Goal: Task Accomplishment & Management: Use online tool/utility

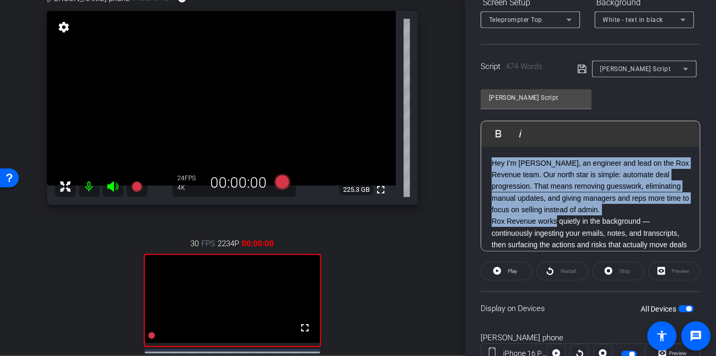
drag, startPoint x: 491, startPoint y: 156, endPoint x: 556, endPoint y: 215, distance: 87.7
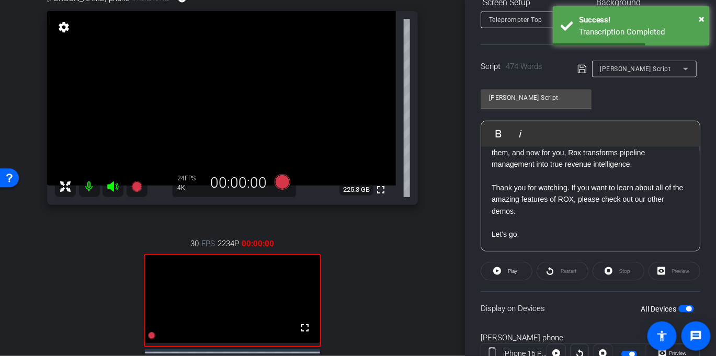
scroll to position [261, 0]
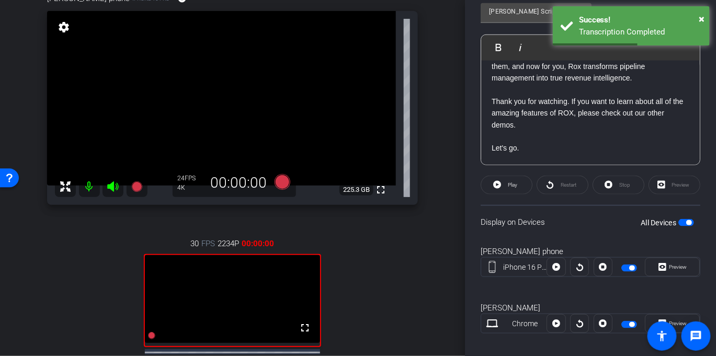
click at [546, 177] on div "Restart" at bounding box center [562, 185] width 52 height 19
click at [546, 129] on p "Thank you for watching. If you want to learn about all of the amazing features …" at bounding box center [590, 113] width 198 height 35
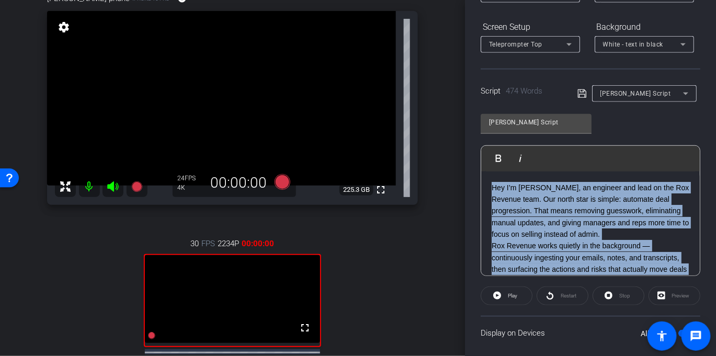
scroll to position [231, 0]
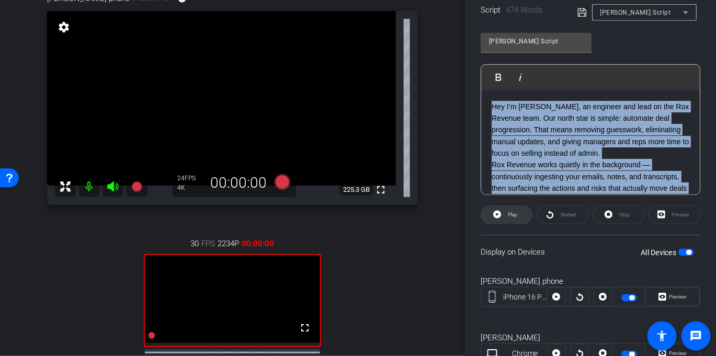
click at [512, 217] on span "Play" at bounding box center [511, 215] width 12 height 15
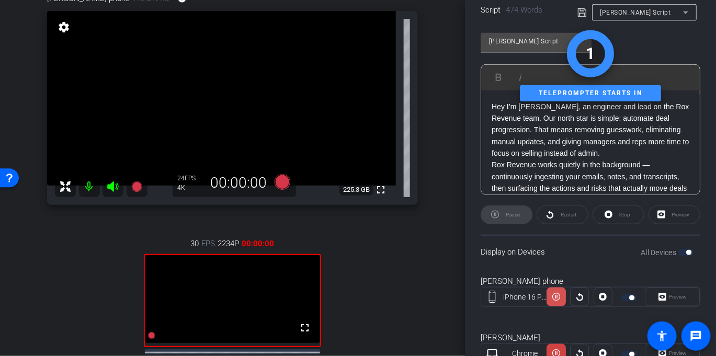
click at [557, 302] on icon at bounding box center [556, 297] width 8 height 16
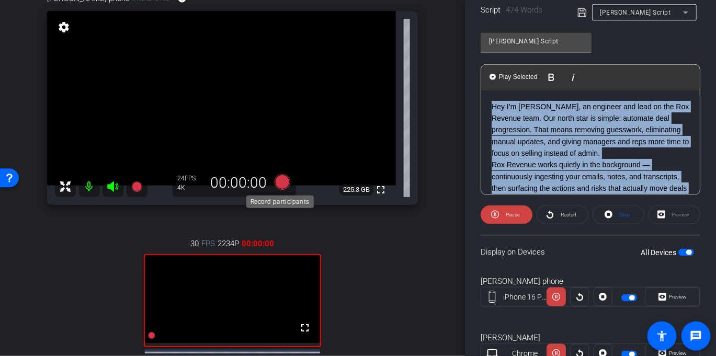
click at [283, 181] on icon at bounding box center [282, 182] width 16 height 16
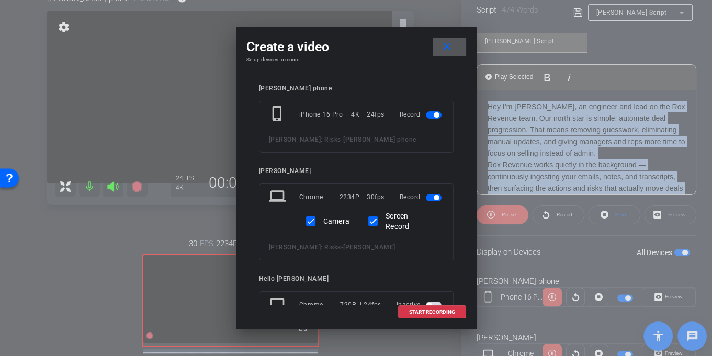
click at [433, 197] on span "button" at bounding box center [435, 197] width 5 height 5
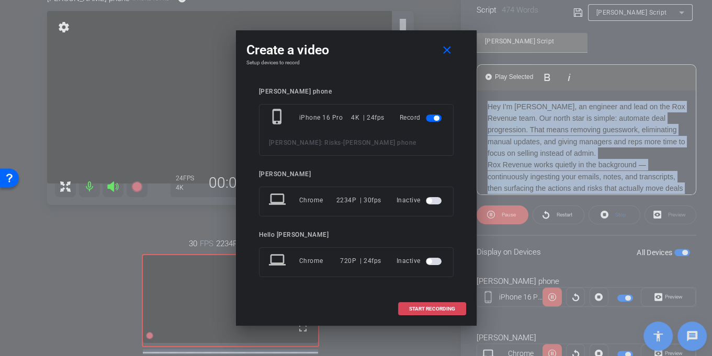
click at [435, 306] on span "START RECORDING" at bounding box center [432, 308] width 46 height 5
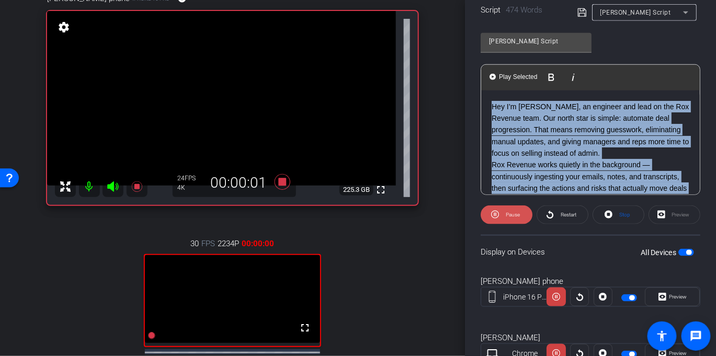
click at [493, 211] on icon at bounding box center [495, 215] width 8 height 8
click at [504, 216] on span at bounding box center [506, 214] width 51 height 25
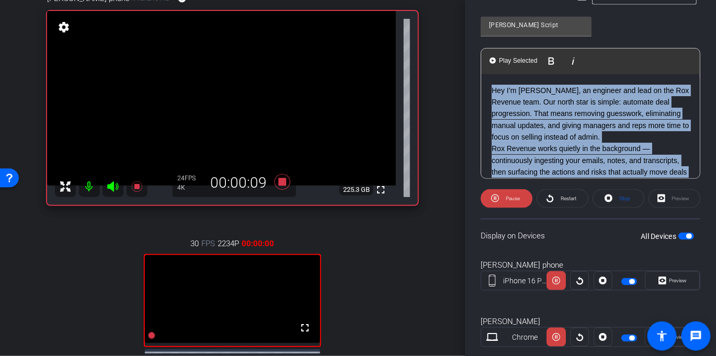
scroll to position [258, 0]
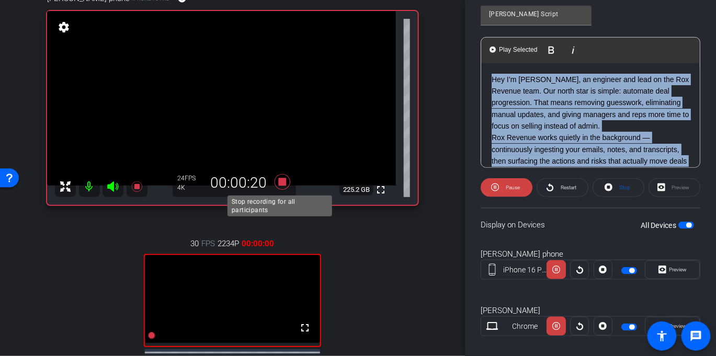
click at [282, 182] on icon at bounding box center [282, 182] width 16 height 16
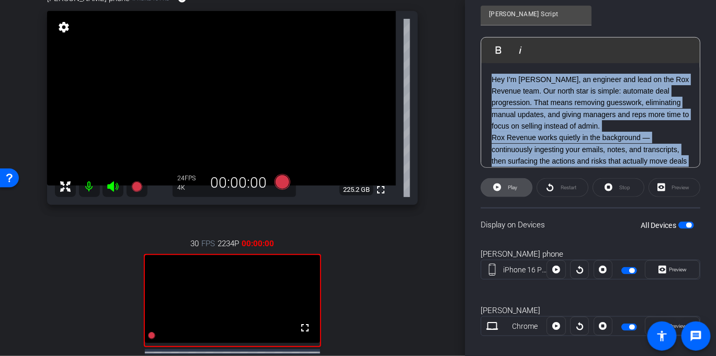
click at [506, 186] on span "Play" at bounding box center [511, 187] width 12 height 15
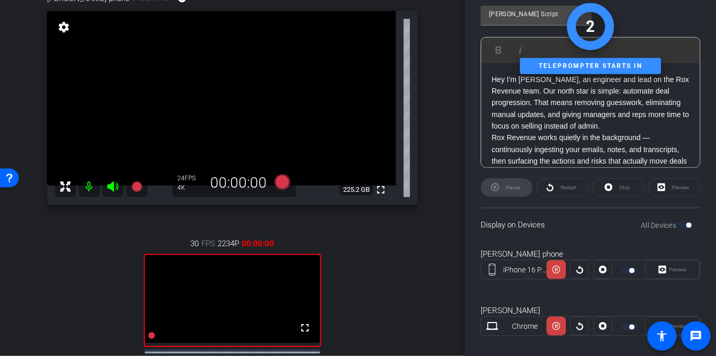
click at [519, 187] on div "Pause" at bounding box center [506, 187] width 52 height 19
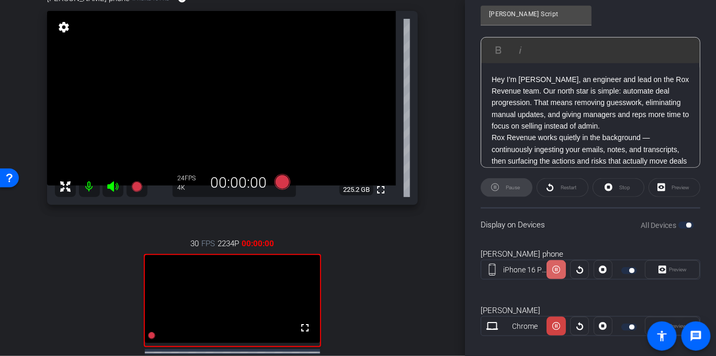
click at [552, 265] on icon at bounding box center [556, 270] width 8 height 16
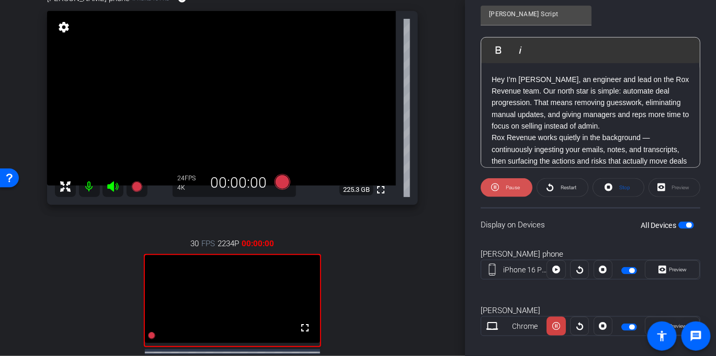
click at [509, 189] on span "Pause" at bounding box center [513, 188] width 14 height 6
click at [568, 189] on span "Restart" at bounding box center [568, 188] width 16 height 6
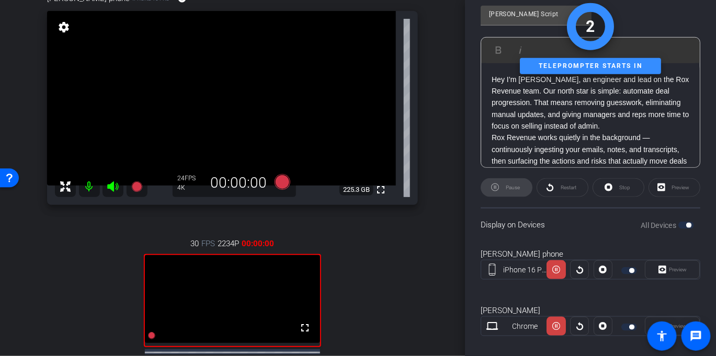
click at [521, 183] on div "Pause" at bounding box center [506, 187] width 52 height 19
click at [622, 191] on div "Stop" at bounding box center [618, 187] width 52 height 19
click at [610, 187] on div "Stop" at bounding box center [618, 187] width 52 height 19
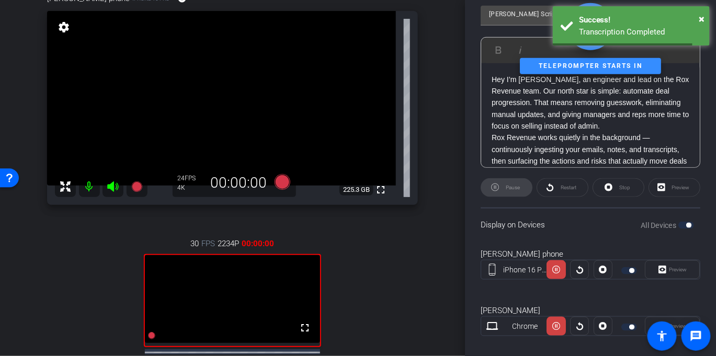
click at [604, 187] on div "Stop" at bounding box center [618, 187] width 52 height 19
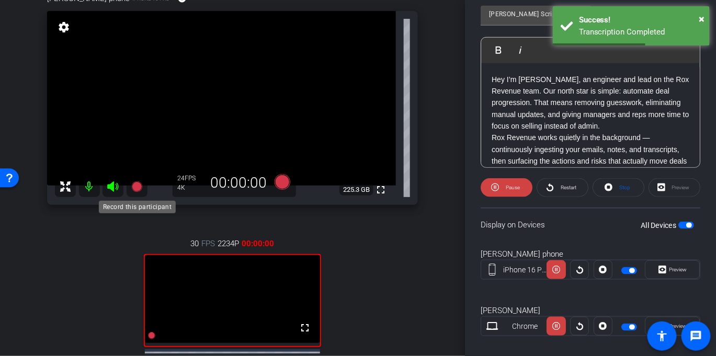
click at [136, 188] on icon at bounding box center [136, 186] width 10 height 10
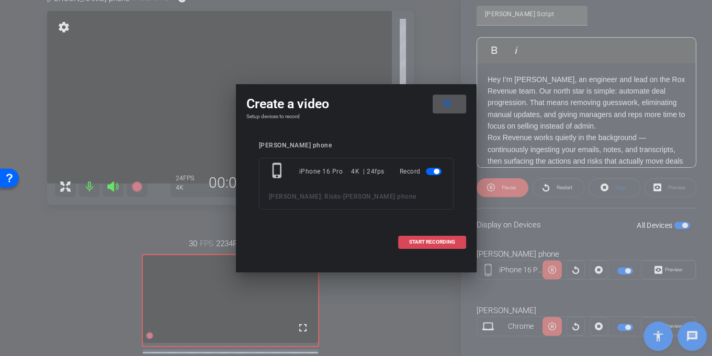
click at [421, 242] on span "START RECORDING" at bounding box center [432, 241] width 46 height 5
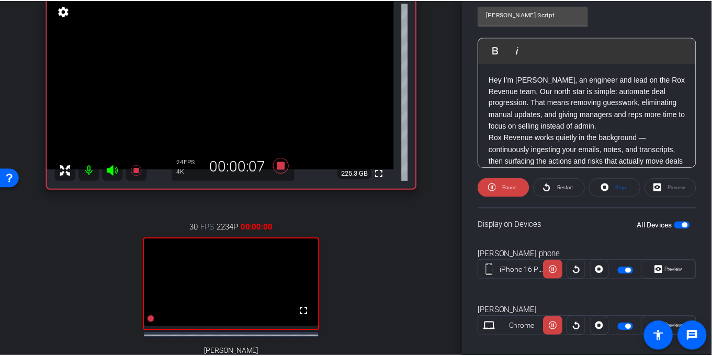
scroll to position [91, 0]
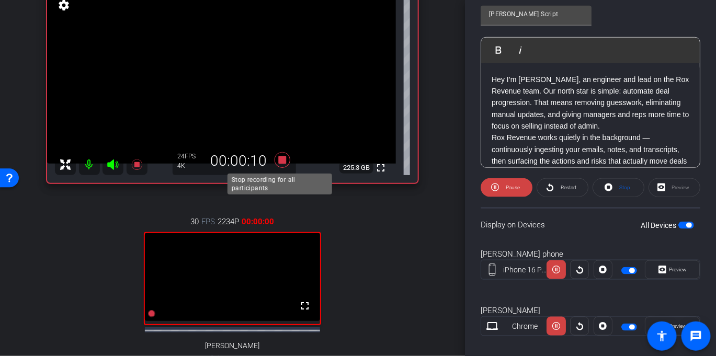
click at [277, 158] on icon at bounding box center [282, 160] width 16 height 16
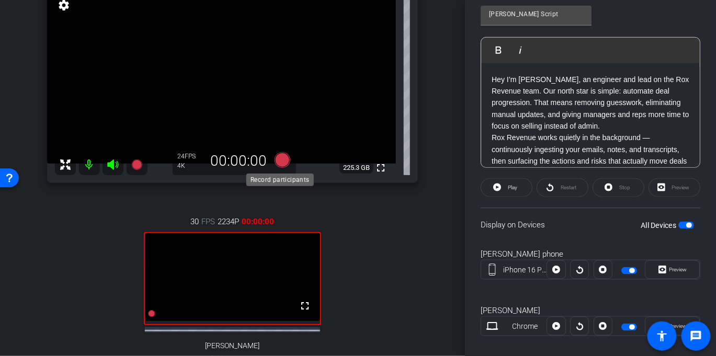
click at [277, 160] on icon at bounding box center [282, 160] width 16 height 16
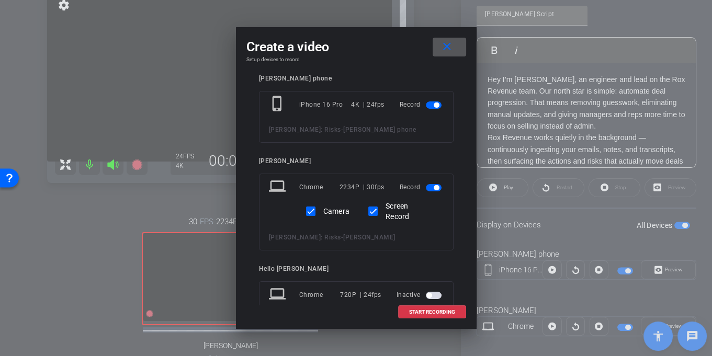
scroll to position [5, 0]
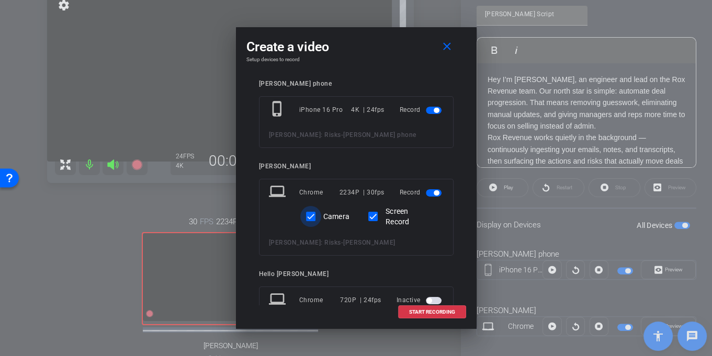
click at [309, 217] on input "Camera" at bounding box center [310, 216] width 21 height 21
checkbox input "false"
click at [373, 215] on input "Screen Record" at bounding box center [372, 216] width 21 height 21
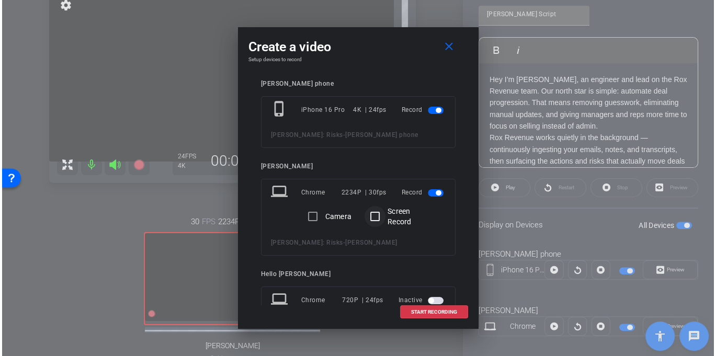
scroll to position [0, 0]
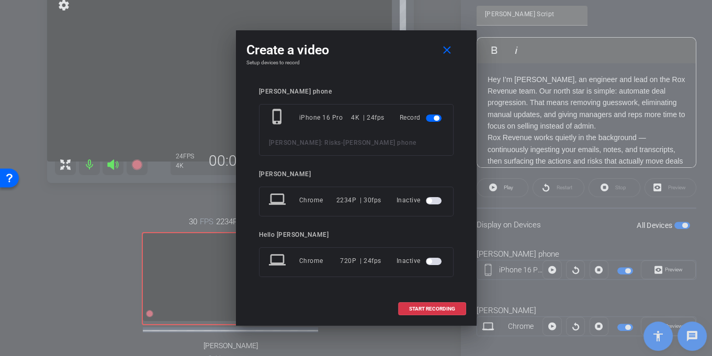
click at [426, 200] on span "button" at bounding box center [428, 200] width 5 height 5
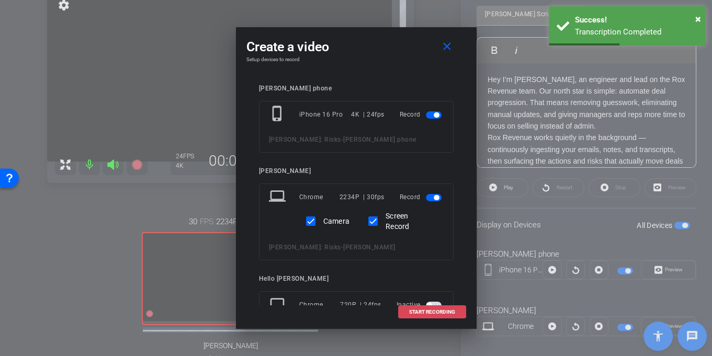
click at [426, 313] on span "START RECORDING" at bounding box center [432, 311] width 46 height 5
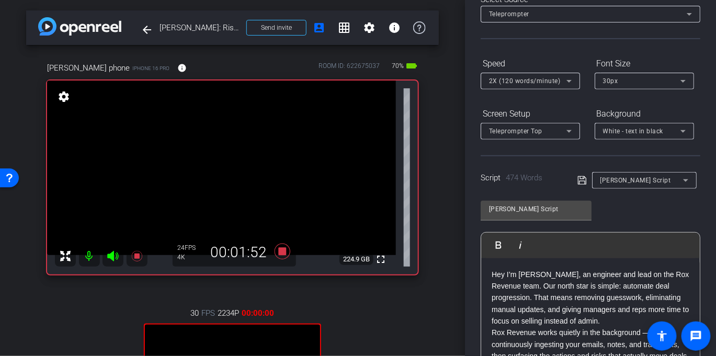
scroll to position [52, 0]
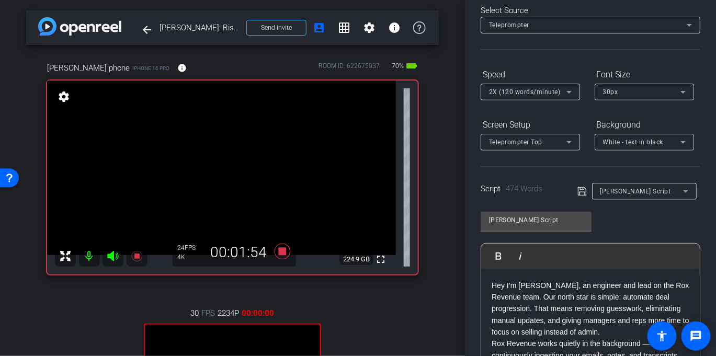
click at [570, 87] on icon at bounding box center [569, 92] width 13 height 13
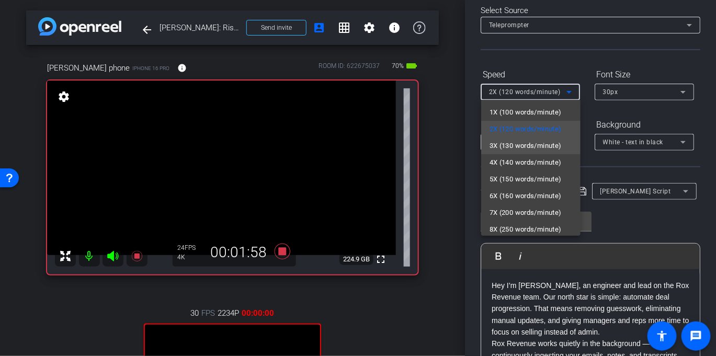
click at [534, 146] on span "3X (130 words/minute)" at bounding box center [525, 146] width 72 height 13
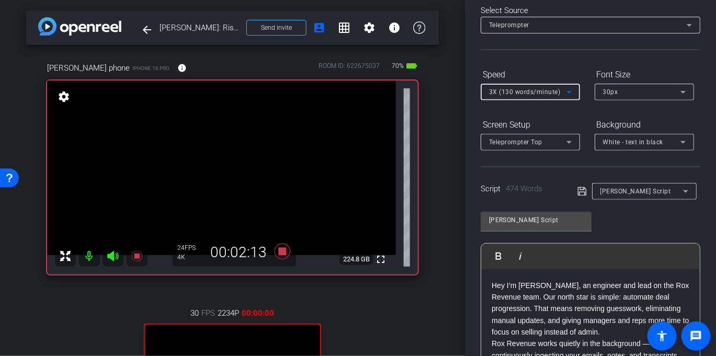
click at [566, 90] on icon at bounding box center [569, 92] width 13 height 13
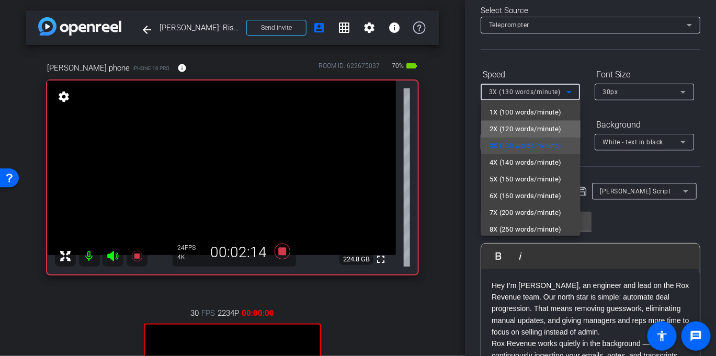
click at [550, 124] on span "2X (120 words/minute)" at bounding box center [525, 129] width 72 height 13
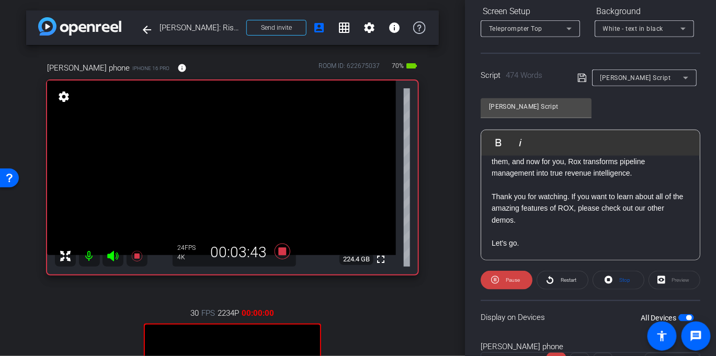
scroll to position [748, 0]
click at [501, 274] on span at bounding box center [506, 280] width 52 height 25
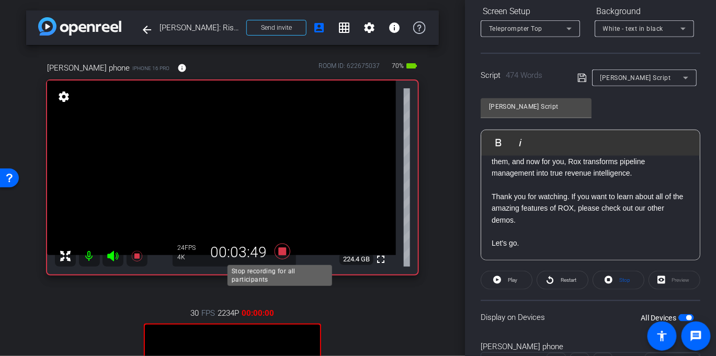
click at [279, 248] on icon at bounding box center [282, 252] width 16 height 16
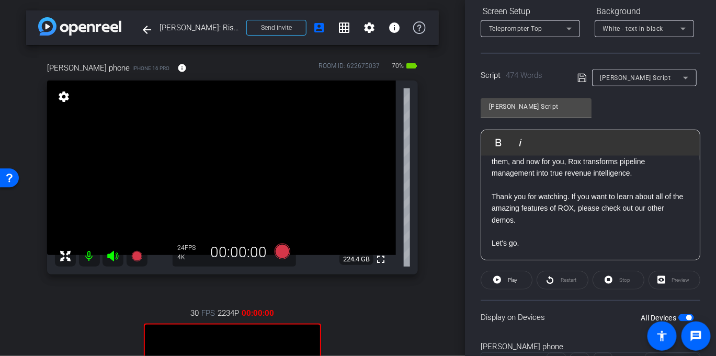
click at [538, 188] on p at bounding box center [590, 186] width 198 height 12
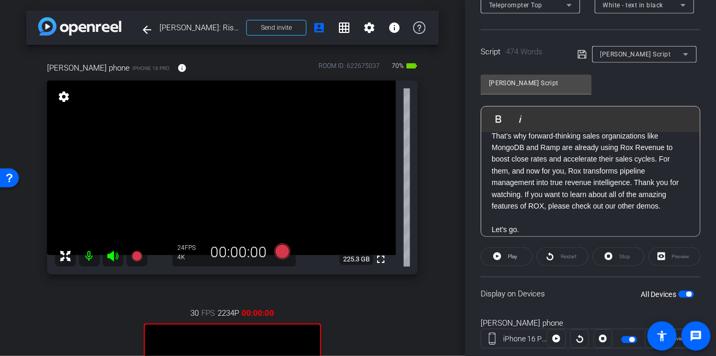
scroll to position [708, 0]
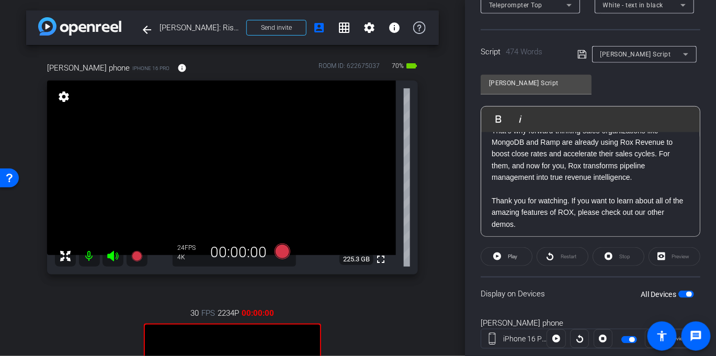
click at [517, 196] on p at bounding box center [590, 190] width 198 height 12
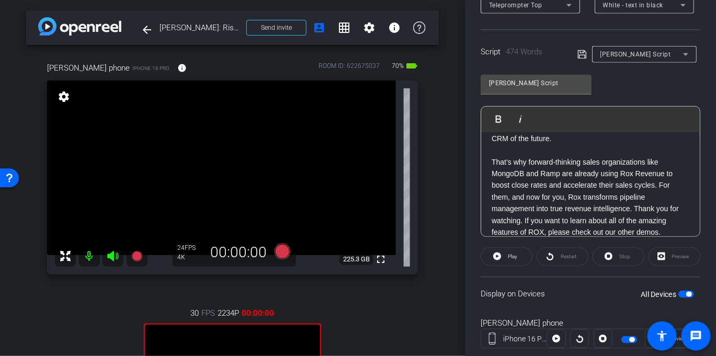
scroll to position [671, 0]
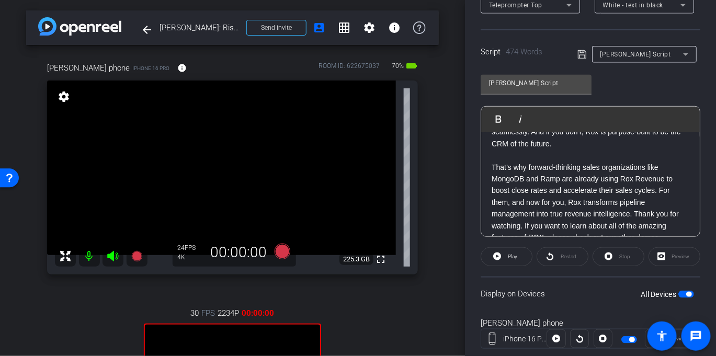
click at [526, 162] on p at bounding box center [590, 156] width 198 height 12
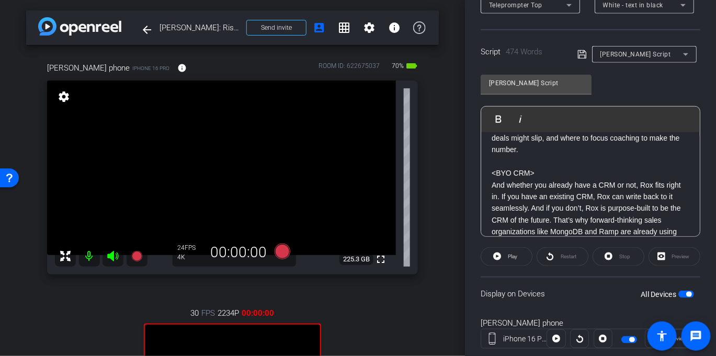
scroll to position [605, 0]
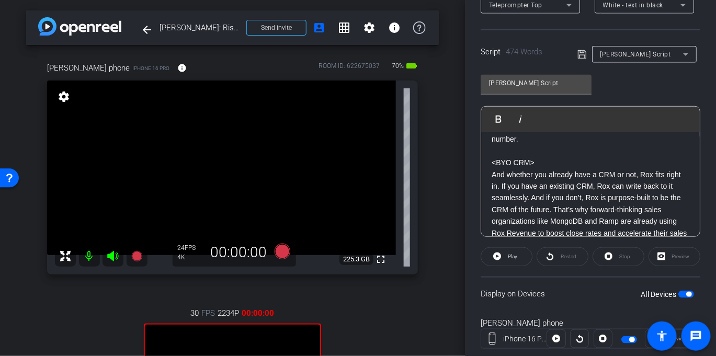
click at [537, 157] on p at bounding box center [590, 152] width 198 height 12
drag, startPoint x: 543, startPoint y: 175, endPoint x: 484, endPoint y: 175, distance: 58.6
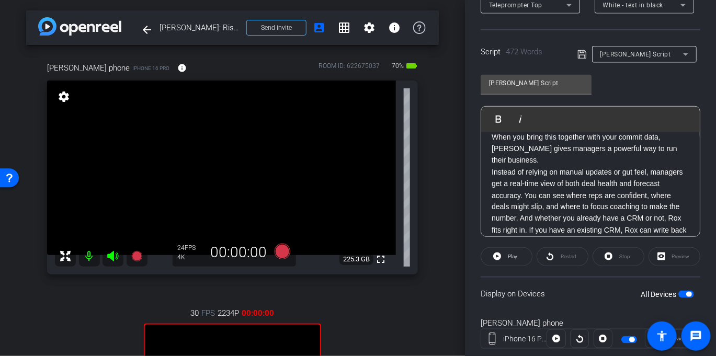
scroll to position [515, 0]
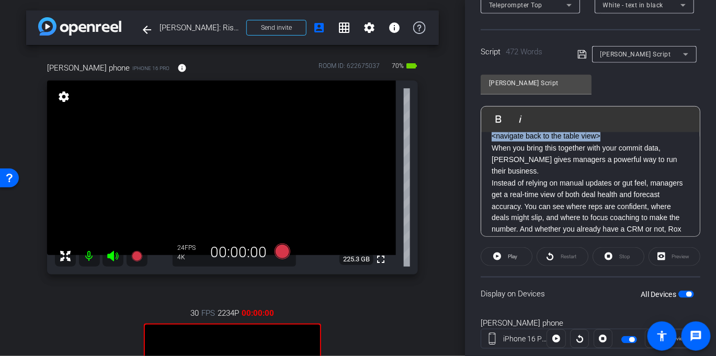
drag, startPoint x: 618, startPoint y: 157, endPoint x: 479, endPoint y: 162, distance: 139.7
click at [479, 162] on div "Participants Teleprompter Adjustments settings Hello Theo Darling flip Director…" at bounding box center [590, 178] width 251 height 356
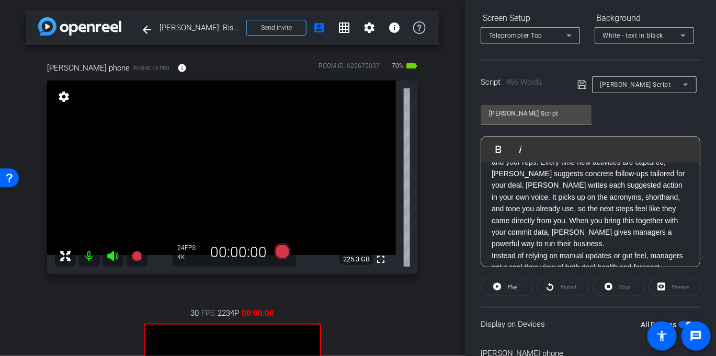
scroll to position [417, 0]
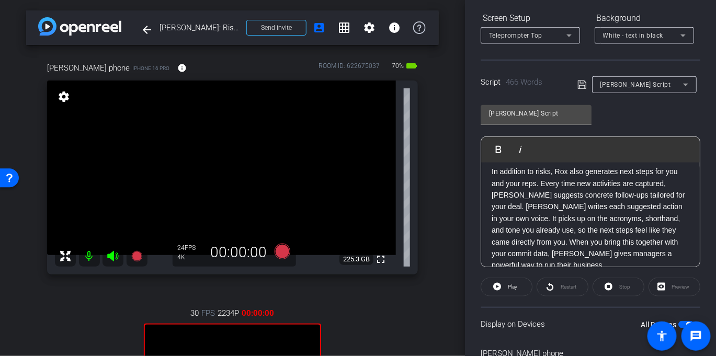
click at [519, 166] on p at bounding box center [590, 160] width 198 height 12
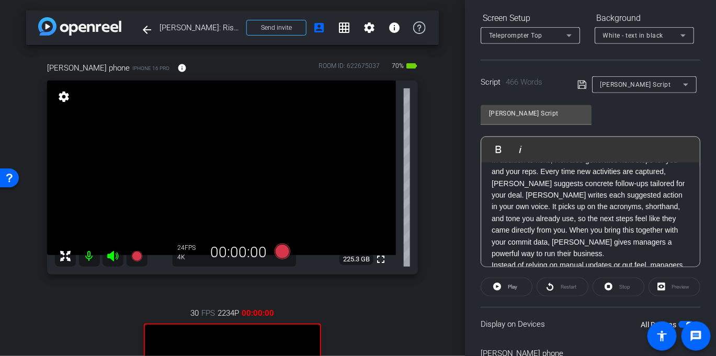
scroll to position [410, 0]
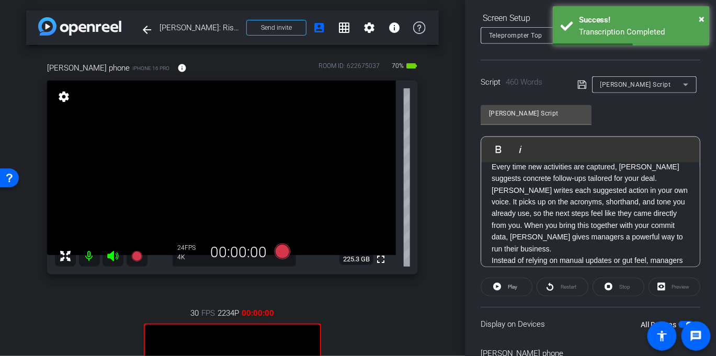
click at [550, 255] on p "From that email, you can jump straight into a personalized feed. It gives you a…" at bounding box center [590, 178] width 198 height 152
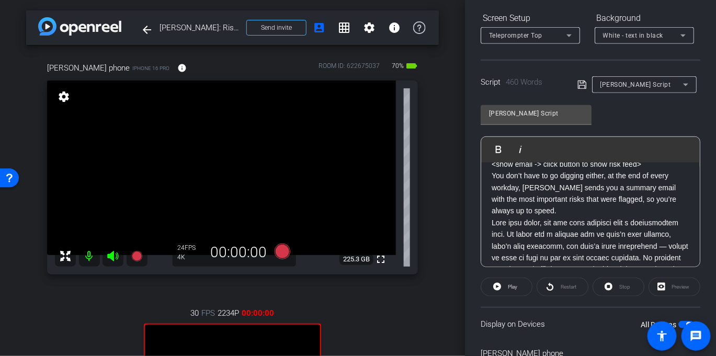
scroll to position [290, 0]
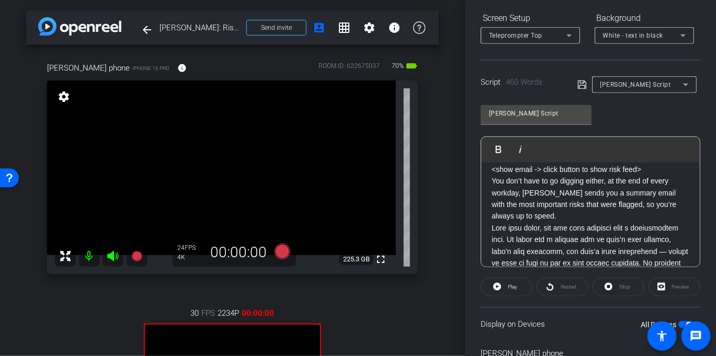
click at [532, 222] on p "You don’t have to go digging either, at the end of every workday, Rox sends you…" at bounding box center [590, 198] width 198 height 47
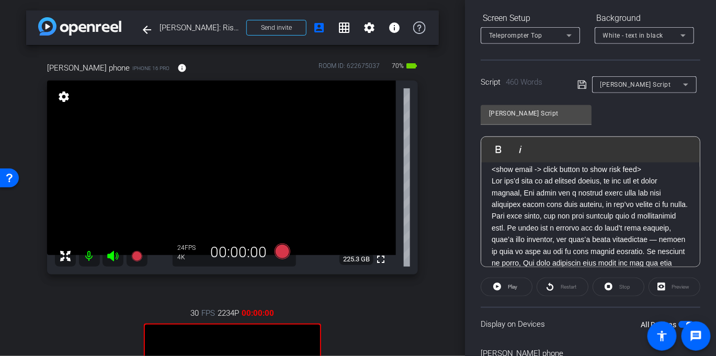
scroll to position [263, 0]
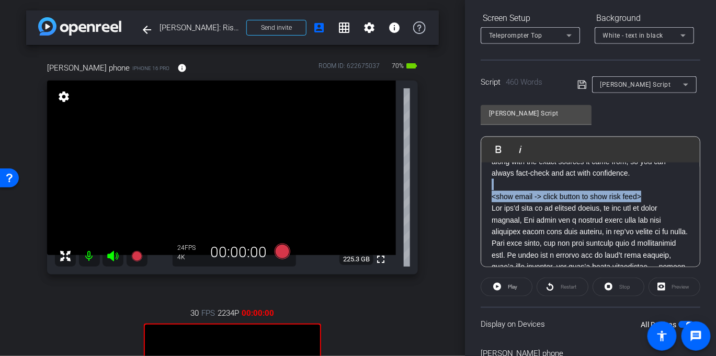
drag, startPoint x: 660, startPoint y: 205, endPoint x: 471, endPoint y: 194, distance: 190.1
click at [471, 194] on div "Participants Teleprompter Adjustments settings Hello Theo Darling flip Director…" at bounding box center [590, 178] width 251 height 356
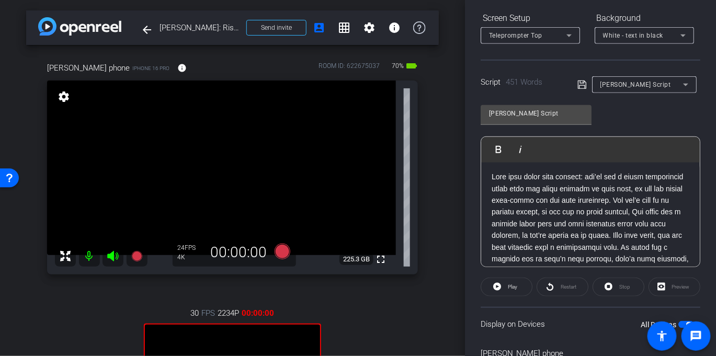
scroll to position [225, 0]
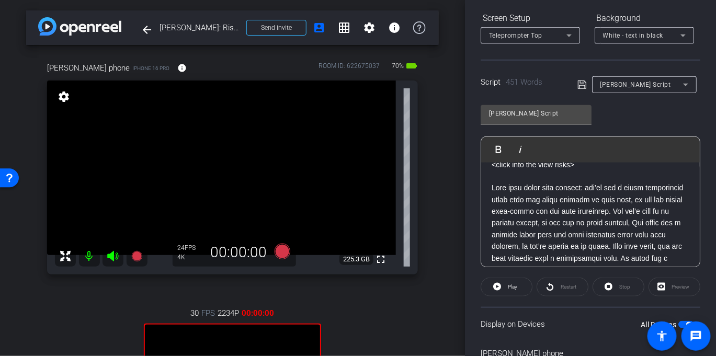
click at [540, 182] on p at bounding box center [590, 176] width 198 height 12
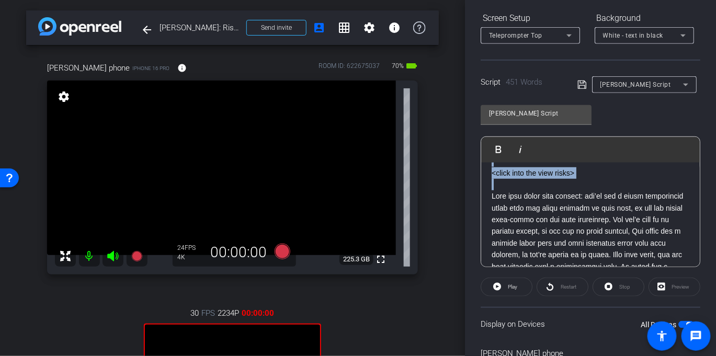
drag, startPoint x: 494, startPoint y: 189, endPoint x: 483, endPoint y: 165, distance: 26.4
click at [483, 165] on div "Hey I’m Jerry, an engineer and lead on the Rox Revenue team. Our north star is …" at bounding box center [590, 272] width 219 height 653
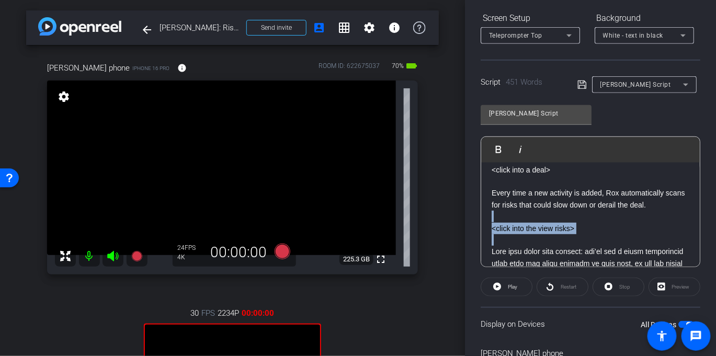
drag, startPoint x: 590, startPoint y: 249, endPoint x: 512, endPoint y: 228, distance: 80.7
click at [512, 228] on div "Hey I’m Jerry, an engineer and lead on the Rox Revenue team. Our north star is …" at bounding box center [590, 328] width 219 height 653
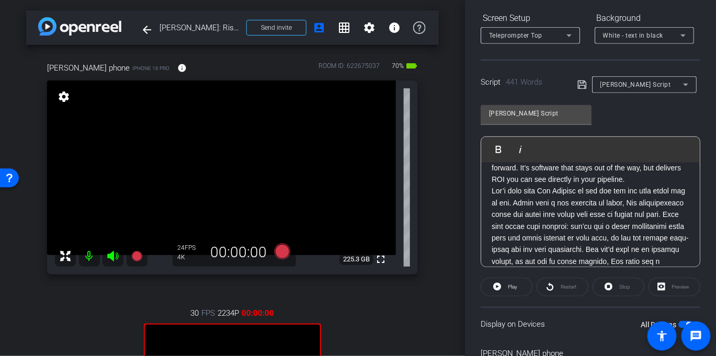
scroll to position [99, 0]
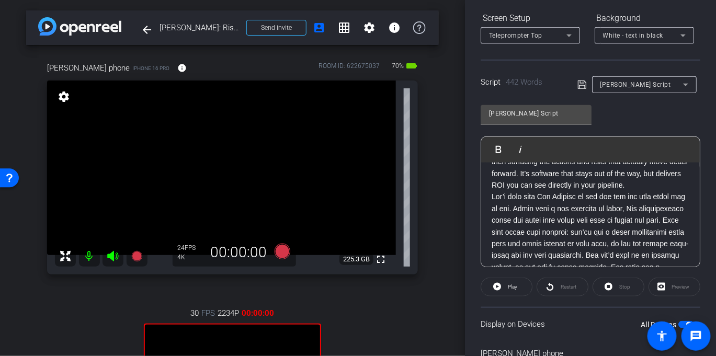
click at [527, 191] on p "Rox Revenue works quietly in the background — continuously ingesting your email…" at bounding box center [590, 161] width 198 height 59
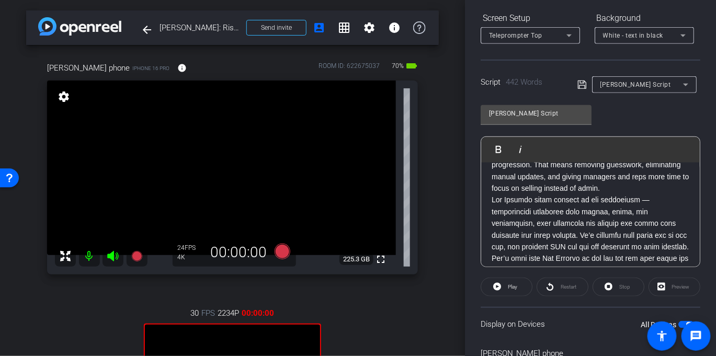
scroll to position [0, 0]
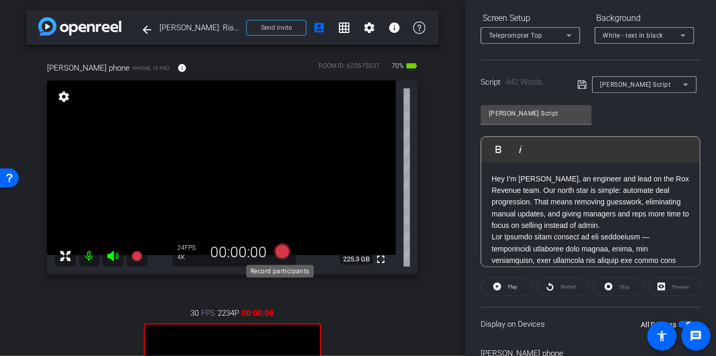
click at [275, 251] on icon at bounding box center [282, 252] width 16 height 16
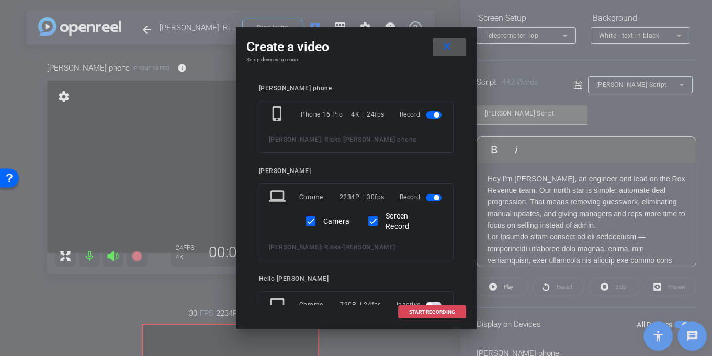
click at [444, 309] on span "START RECORDING" at bounding box center [432, 311] width 46 height 5
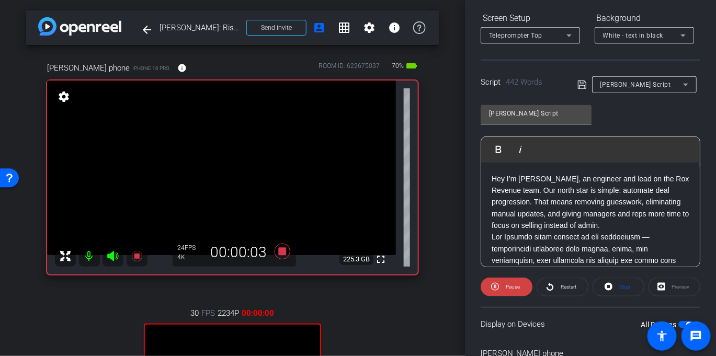
click at [674, 285] on div "Preview" at bounding box center [674, 287] width 52 height 19
click at [671, 286] on div "Preview" at bounding box center [674, 287] width 52 height 19
click at [661, 287] on div "Preview" at bounding box center [674, 287] width 52 height 19
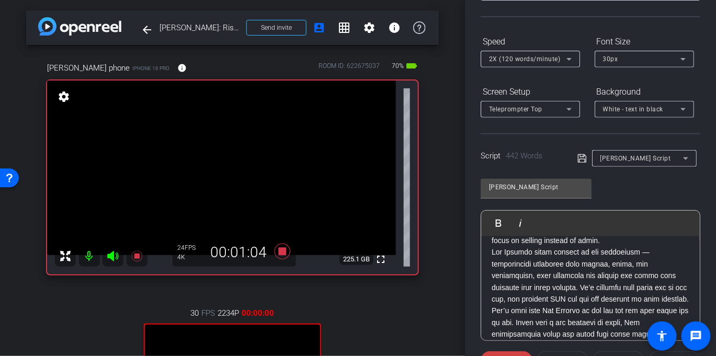
scroll to position [63, 0]
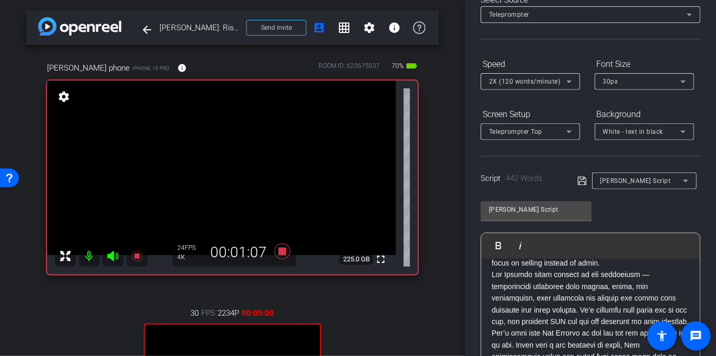
click at [579, 178] on icon at bounding box center [581, 181] width 9 height 13
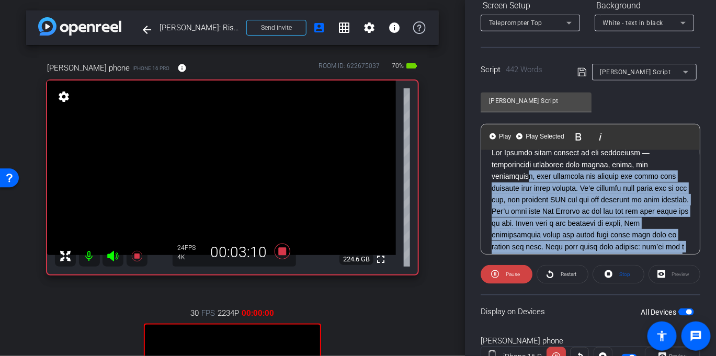
scroll to position [101, 0]
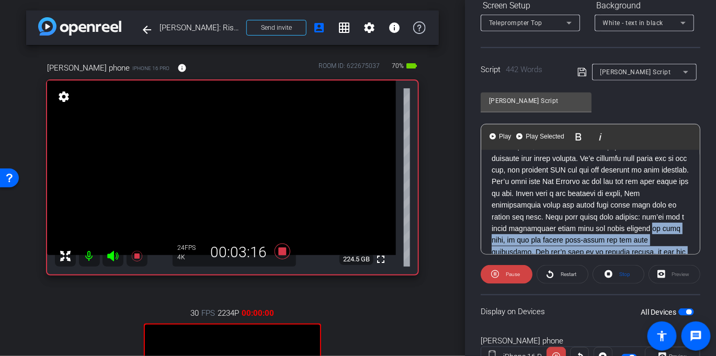
drag, startPoint x: 576, startPoint y: 169, endPoint x: 519, endPoint y: 236, distance: 87.5
click at [519, 236] on p at bounding box center [590, 351] width 198 height 468
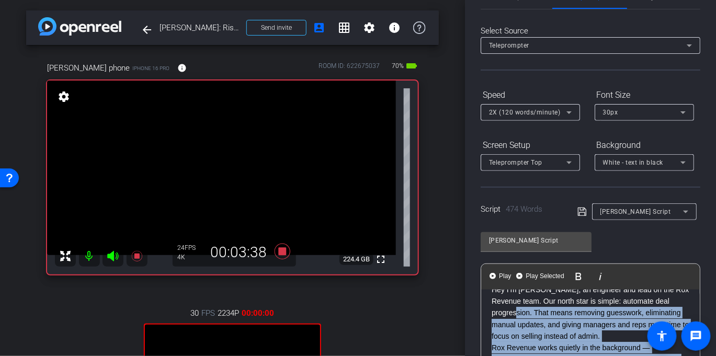
scroll to position [28, 0]
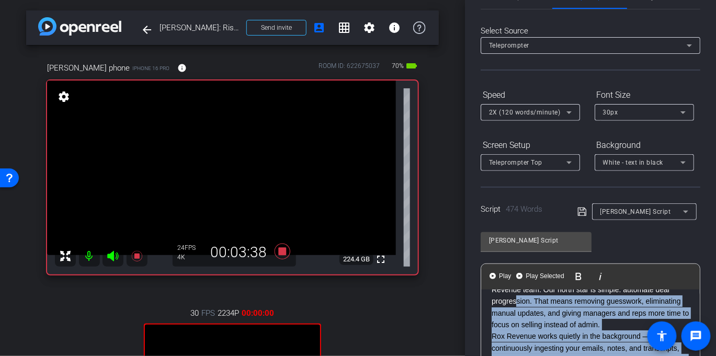
drag, startPoint x: 586, startPoint y: 81, endPoint x: 541, endPoint y: 304, distance: 227.3
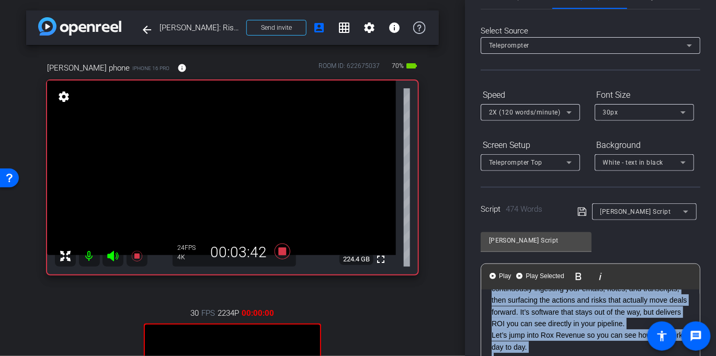
scroll to position [77, 0]
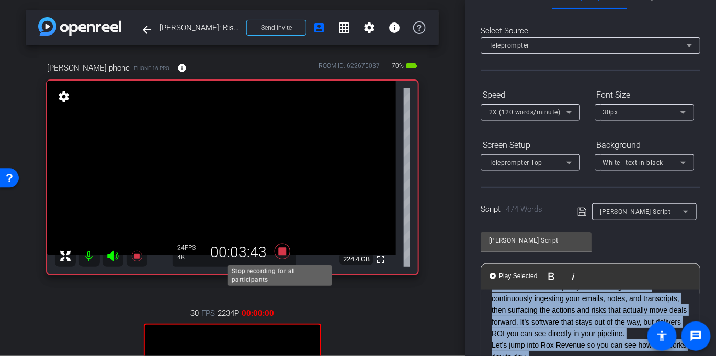
click at [272, 244] on icon at bounding box center [282, 251] width 25 height 19
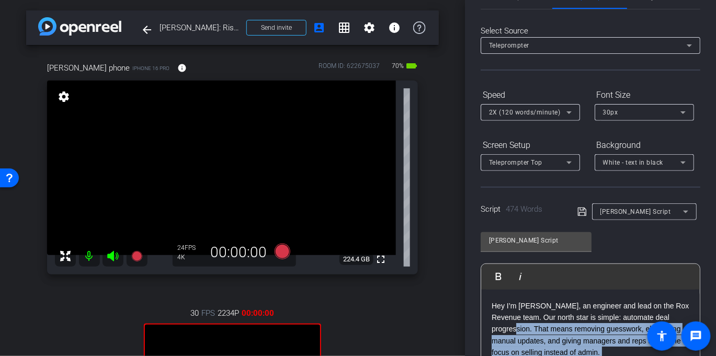
scroll to position [10, 0]
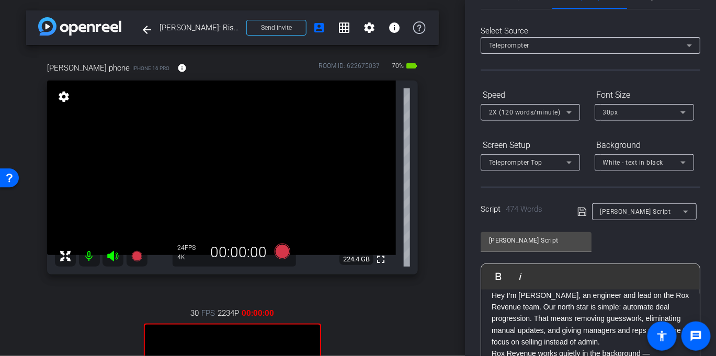
click at [532, 319] on p "Hey I’m Jerry, an engineer and lead on the Rox Revenue team. Our north star is …" at bounding box center [590, 319] width 198 height 59
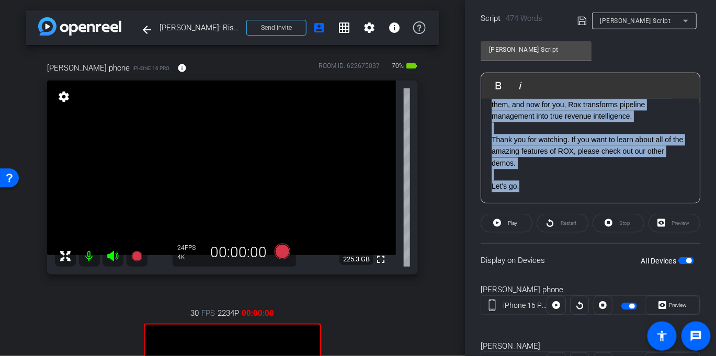
scroll to position [271, 0]
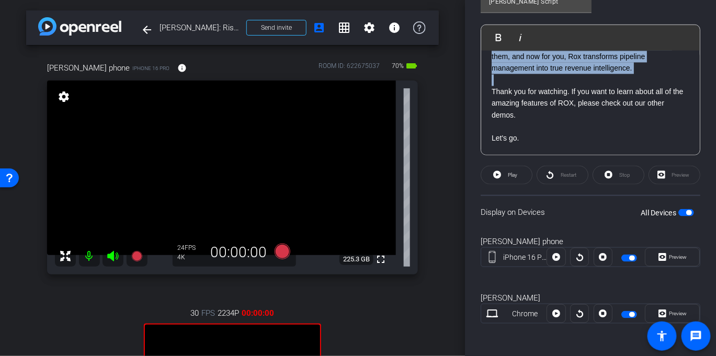
drag, startPoint x: 559, startPoint y: 327, endPoint x: 613, endPoint y: 74, distance: 259.2
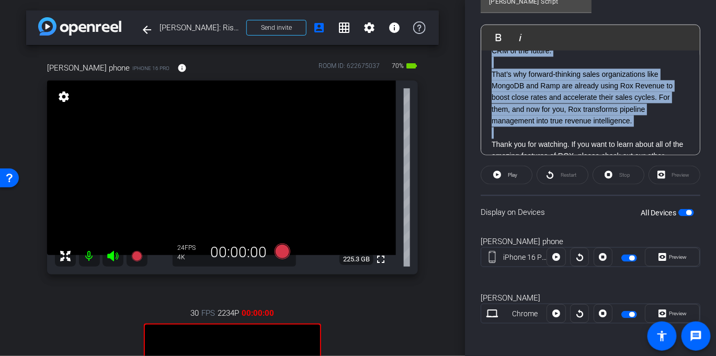
scroll to position [672, 0]
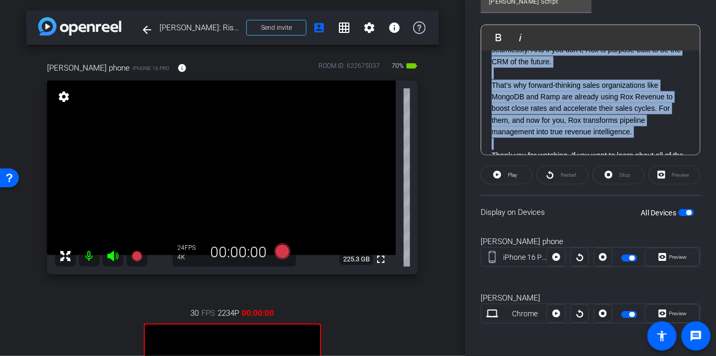
click at [586, 68] on p "And whether you already have a CRM or not, Rox fits right in. If you have an ex…" at bounding box center [590, 44] width 198 height 47
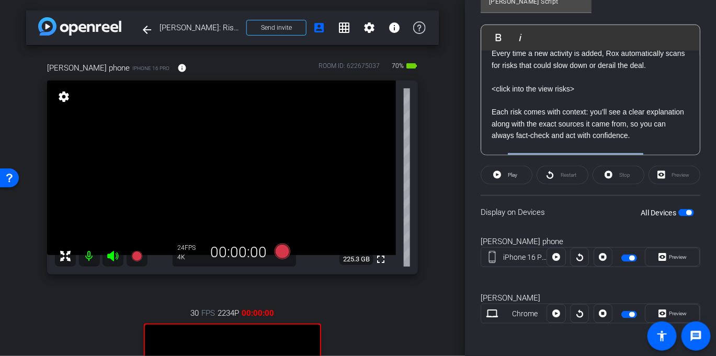
scroll to position [204, 0]
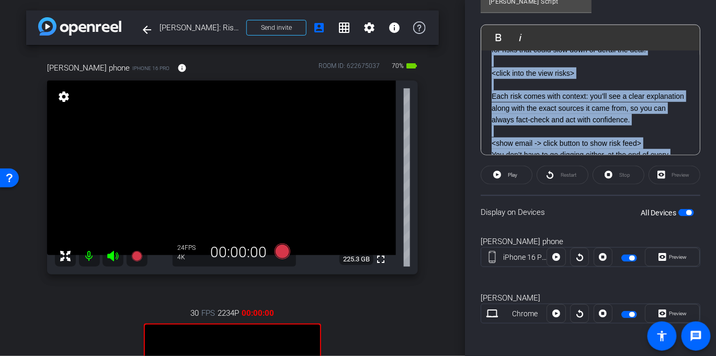
drag, startPoint x: 586, startPoint y: 73, endPoint x: 492, endPoint y: 62, distance: 93.7
click at [492, 62] on div "Hey I’m Jerry, an engineer and lead on the Rox Revenue team. Our north star is …" at bounding box center [590, 266] width 219 height 840
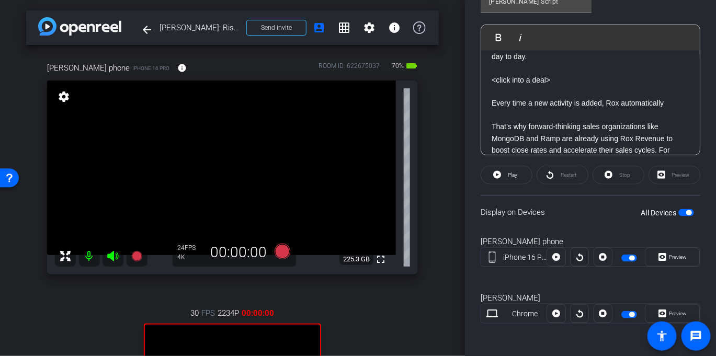
scroll to position [133, 0]
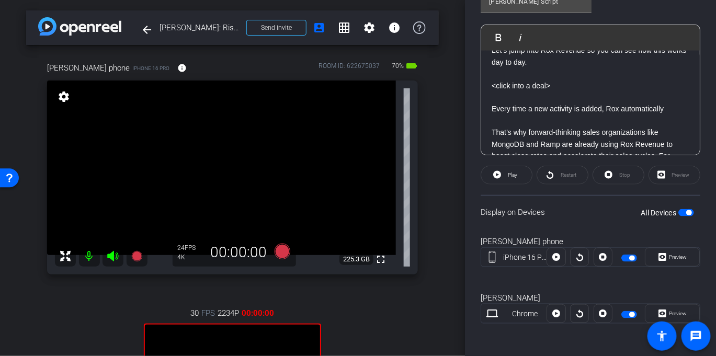
drag, startPoint x: 666, startPoint y: 121, endPoint x: 496, endPoint y: 86, distance: 173.6
click at [496, 86] on div "Hey I’m Jerry, an engineer and lead on the Rox Revenue team. Our north star is …" at bounding box center [590, 91] width 219 height 349
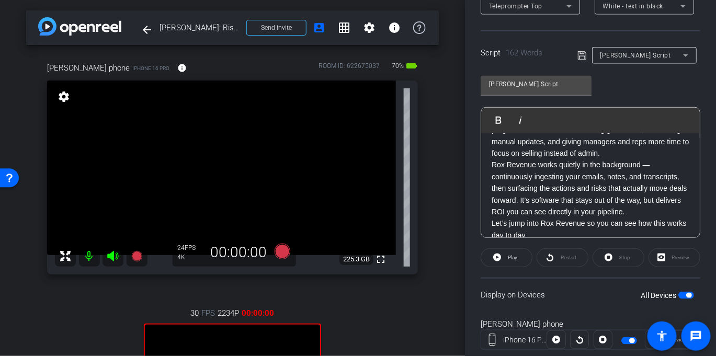
scroll to position [183, 0]
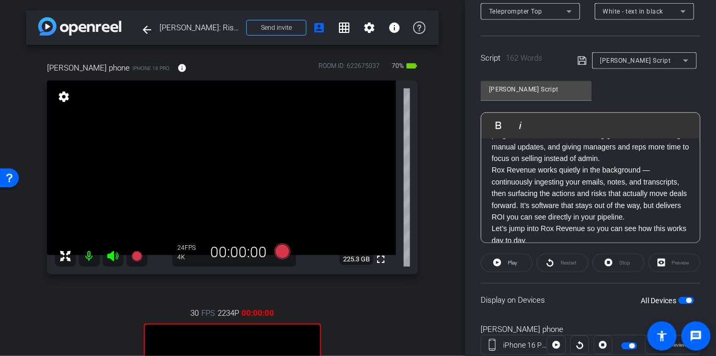
click at [579, 53] on div "Jerry Script" at bounding box center [638, 60] width 123 height 17
click at [578, 58] on icon at bounding box center [581, 60] width 8 height 8
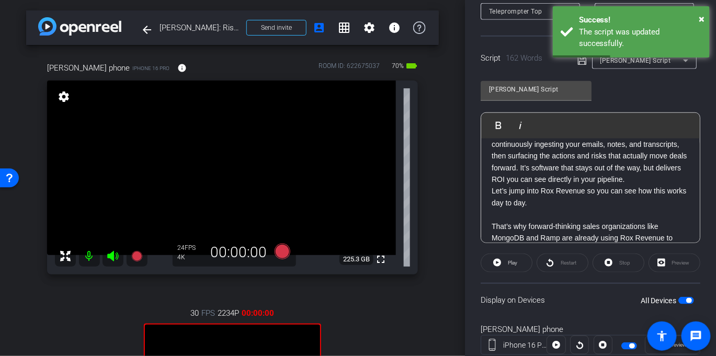
scroll to position [104, 0]
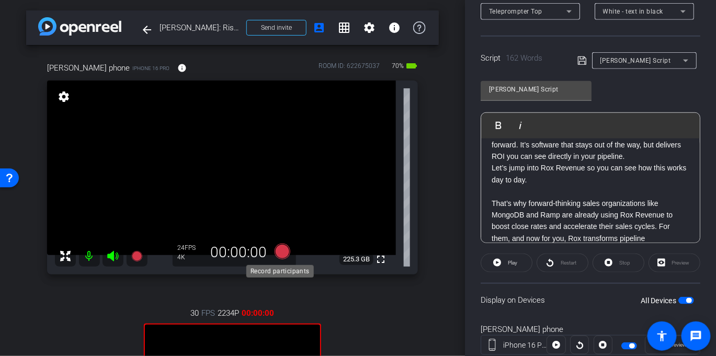
click at [281, 249] on icon at bounding box center [282, 252] width 16 height 16
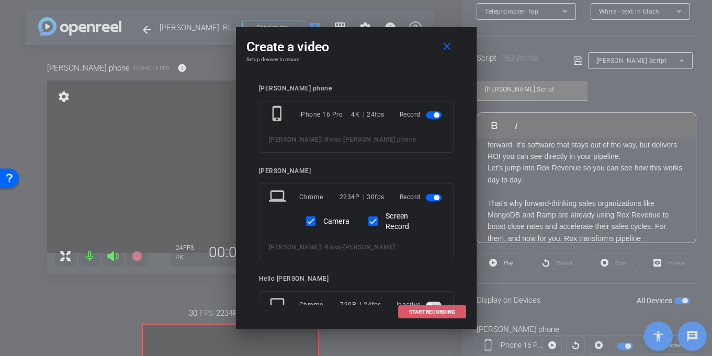
click at [429, 312] on span "START RECORDING" at bounding box center [432, 311] width 46 height 5
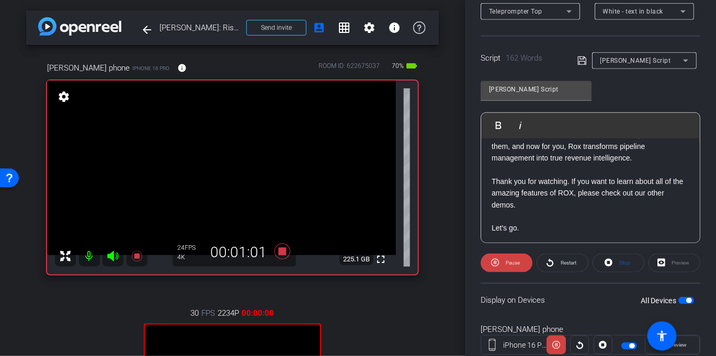
scroll to position [206, 0]
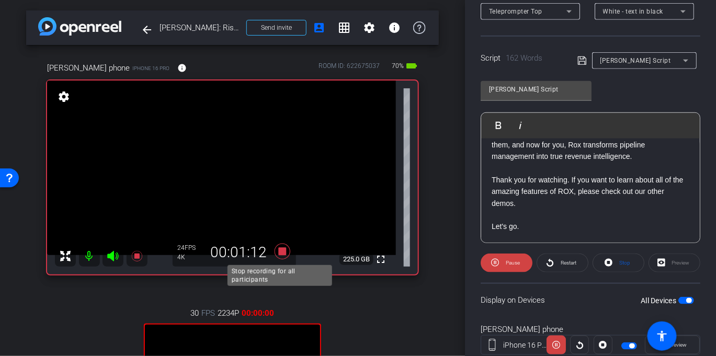
click at [282, 251] on icon at bounding box center [282, 252] width 16 height 16
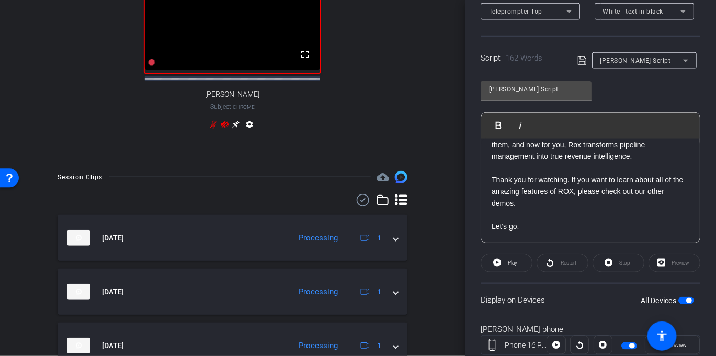
scroll to position [417, 0]
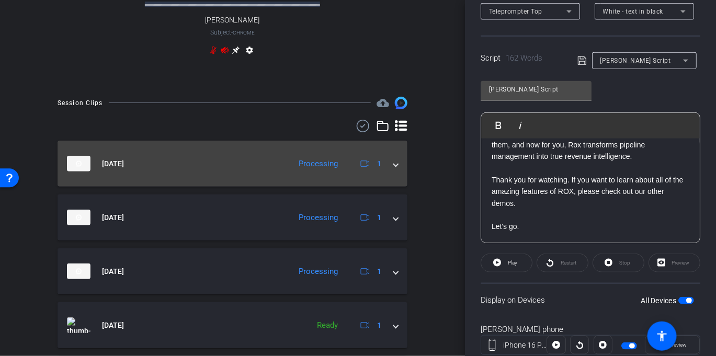
click at [386, 171] on div "Sep 11, 2025 Processing 1" at bounding box center [230, 164] width 327 height 16
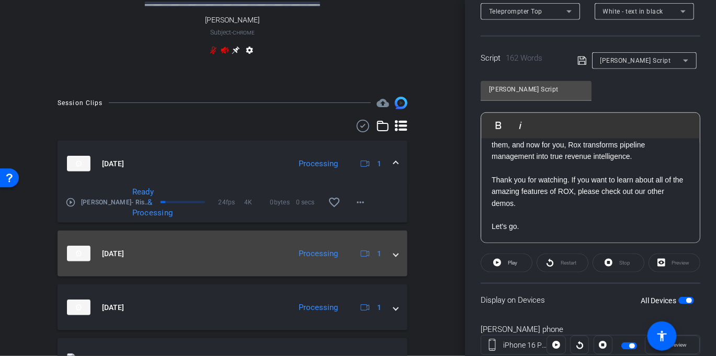
click at [395, 272] on mat-expansion-panel-header "Sep 11, 2025 Processing 1" at bounding box center [233, 254] width 350 height 46
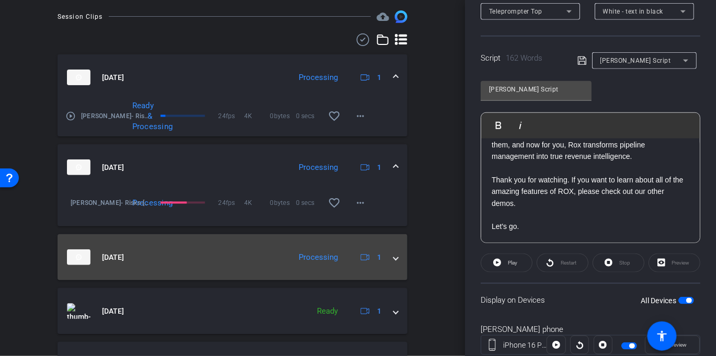
scroll to position [509, 0]
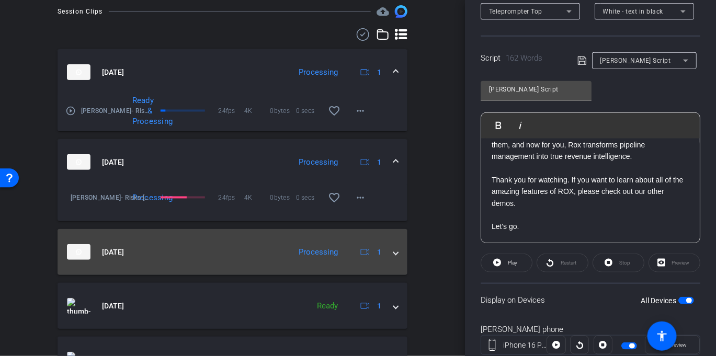
click at [394, 269] on mat-expansion-panel-header "Sep 11, 2025 Processing 1" at bounding box center [233, 252] width 350 height 46
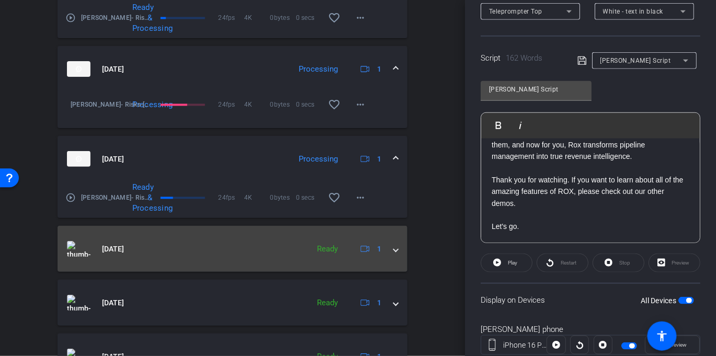
scroll to position [607, 0]
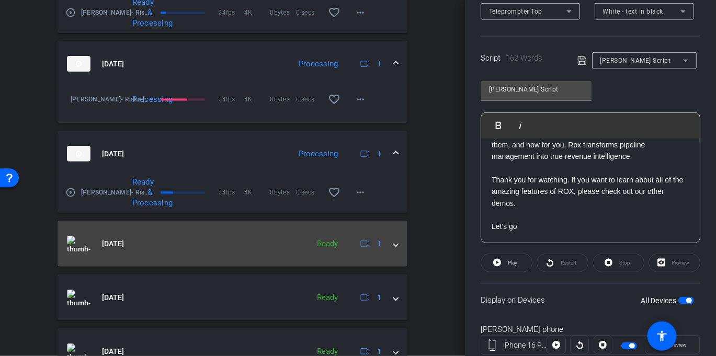
click at [394, 249] on span at bounding box center [396, 243] width 4 height 11
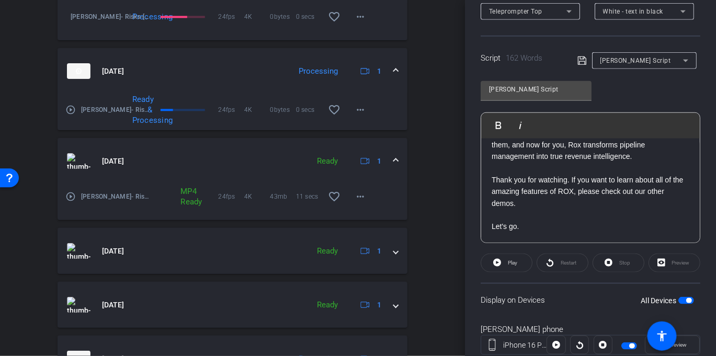
scroll to position [767, 0]
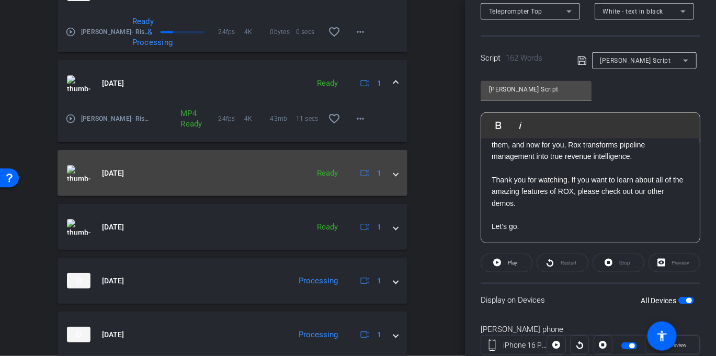
click at [394, 179] on span at bounding box center [396, 173] width 4 height 11
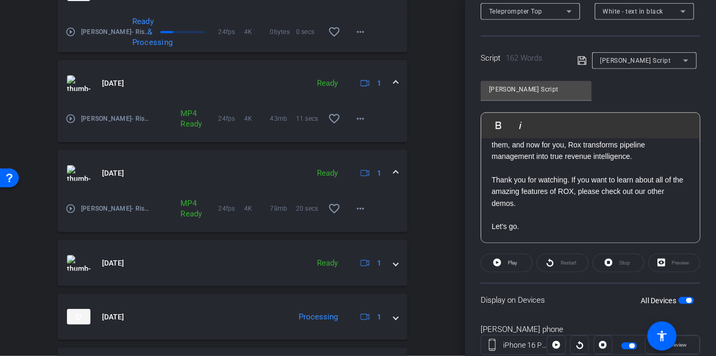
scroll to position [837, 0]
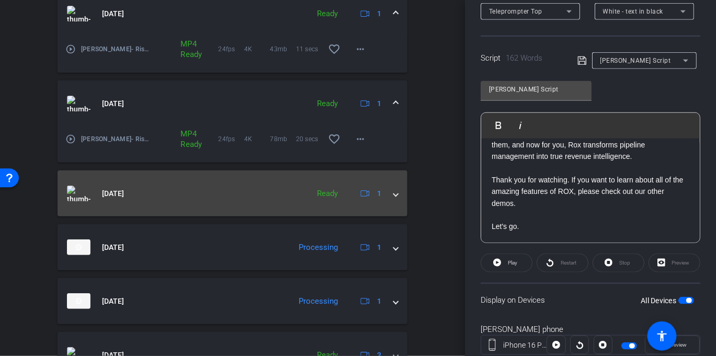
click at [394, 199] on span at bounding box center [396, 193] width 4 height 11
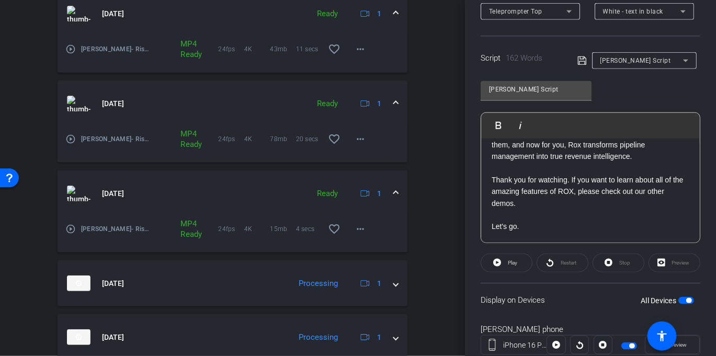
scroll to position [934, 0]
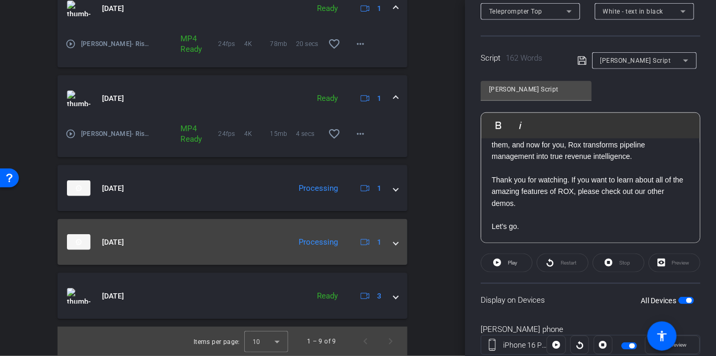
click at [395, 263] on mat-expansion-panel-header "Sep 11, 2025 Processing 1" at bounding box center [233, 242] width 350 height 46
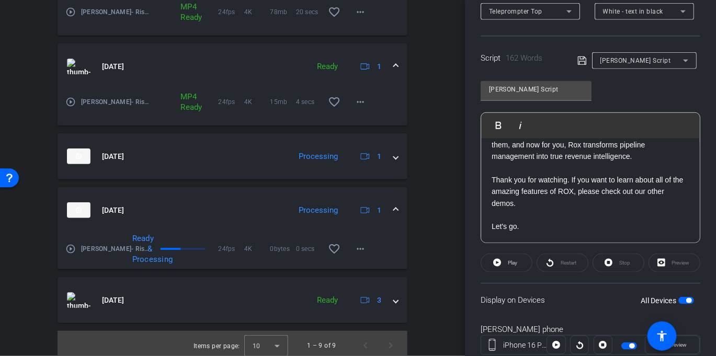
scroll to position [989, 0]
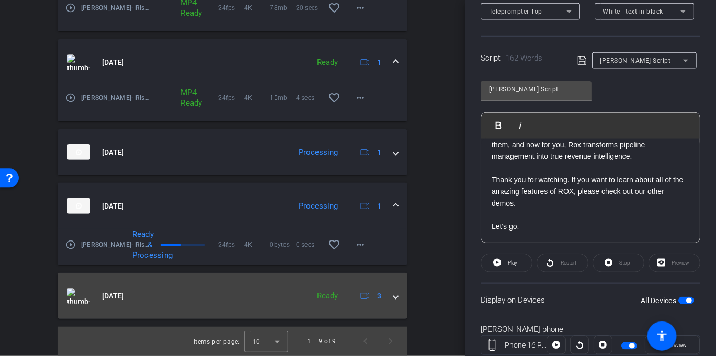
click at [394, 293] on span at bounding box center [396, 296] width 4 height 11
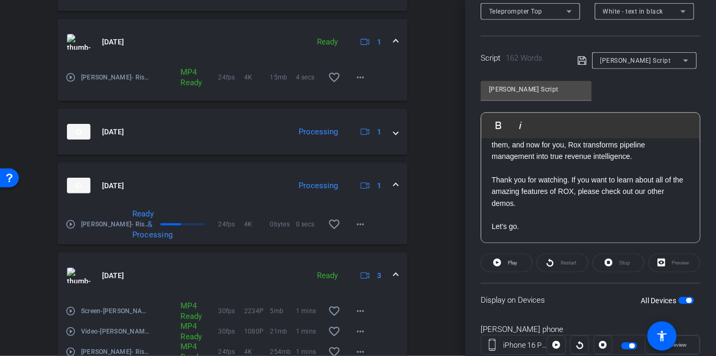
scroll to position [1065, 0]
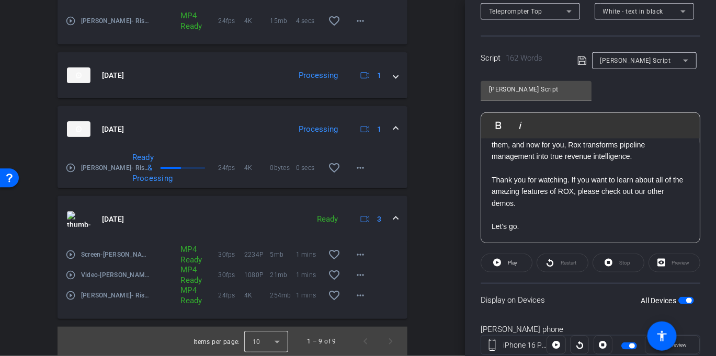
click at [275, 342] on div at bounding box center [266, 341] width 44 height 25
click at [268, 319] on mat-option "25" at bounding box center [262, 317] width 44 height 17
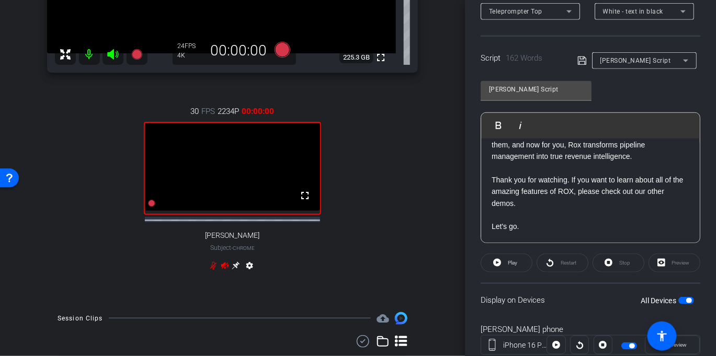
scroll to position [191, 0]
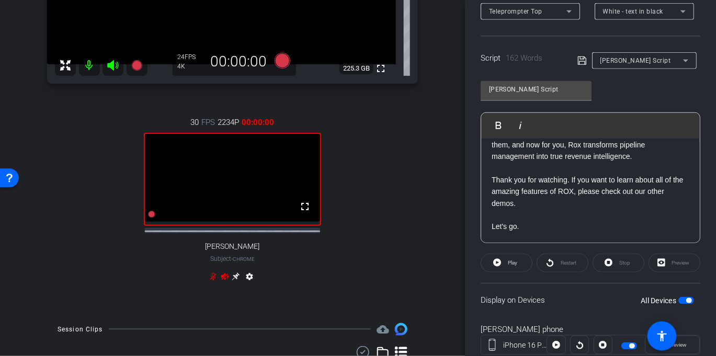
click at [154, 226] on div "fullscreen" at bounding box center [233, 179] width 178 height 93
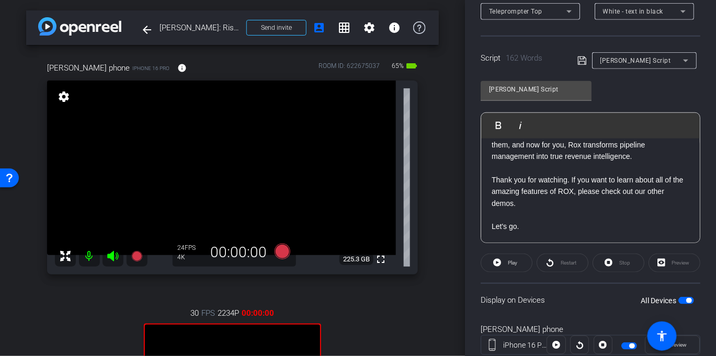
scroll to position [96, 0]
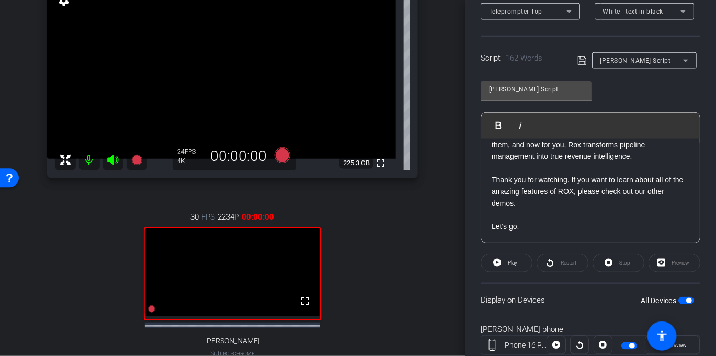
click at [235, 244] on video at bounding box center [233, 272] width 176 height 88
click at [407, 214] on div "30 FPS 2234P 00:00:00 fullscreen Jerry Subject - Chrome settings" at bounding box center [232, 295] width 371 height 203
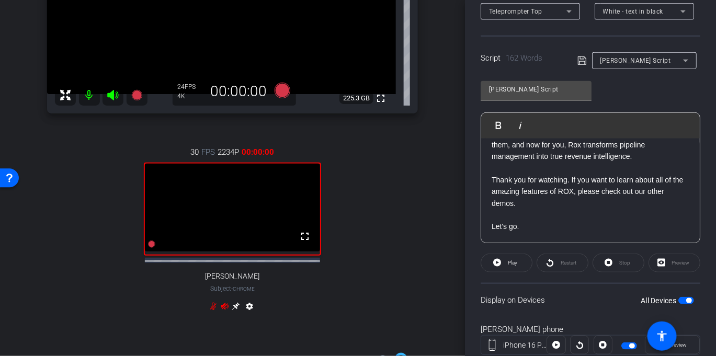
scroll to position [172, 0]
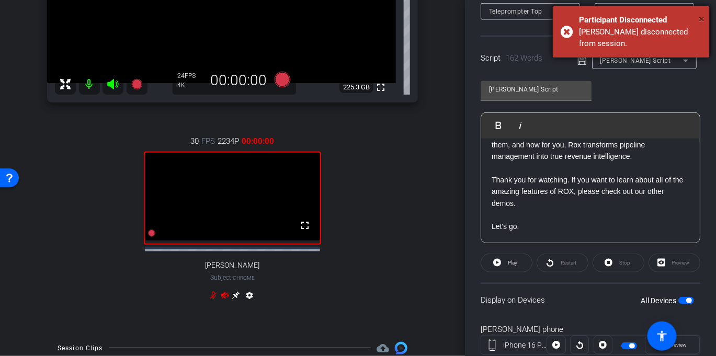
click at [703, 20] on span "×" at bounding box center [702, 19] width 6 height 13
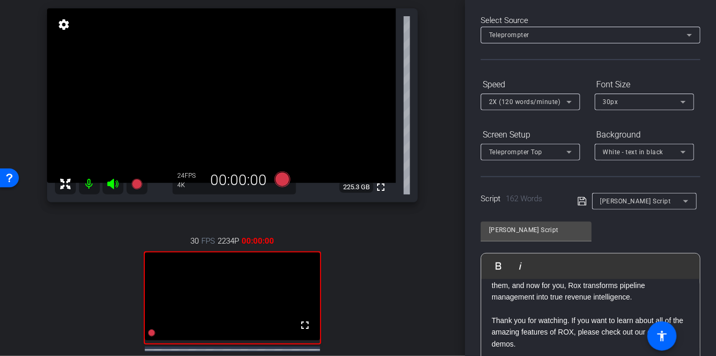
scroll to position [0, 0]
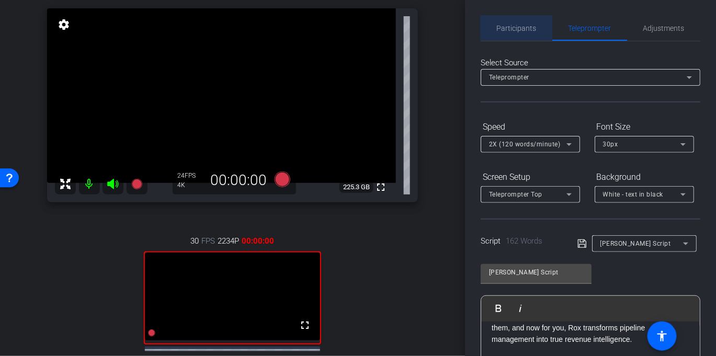
click at [523, 23] on span "Participants" at bounding box center [517, 28] width 40 height 25
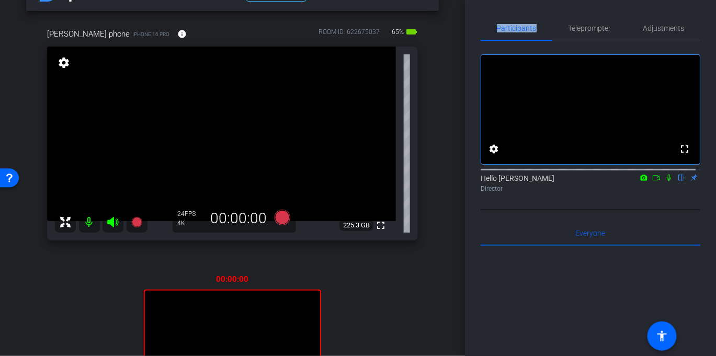
scroll to position [4, 0]
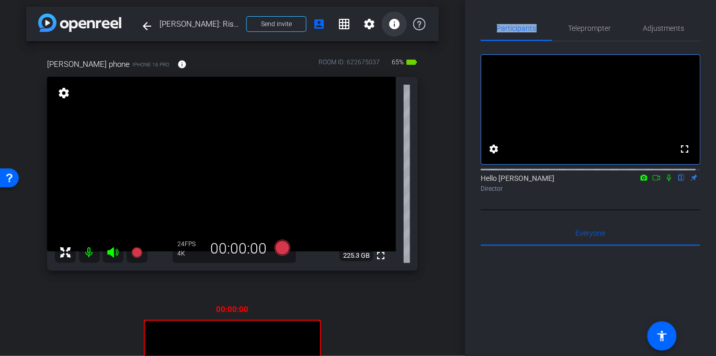
click at [392, 26] on mat-icon "info" at bounding box center [394, 24] width 13 height 13
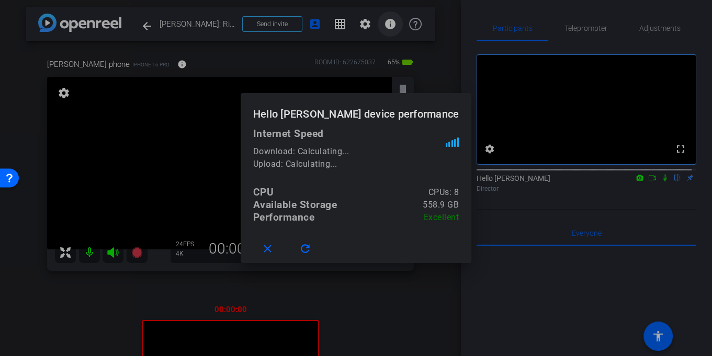
click at [390, 26] on div at bounding box center [356, 178] width 712 height 356
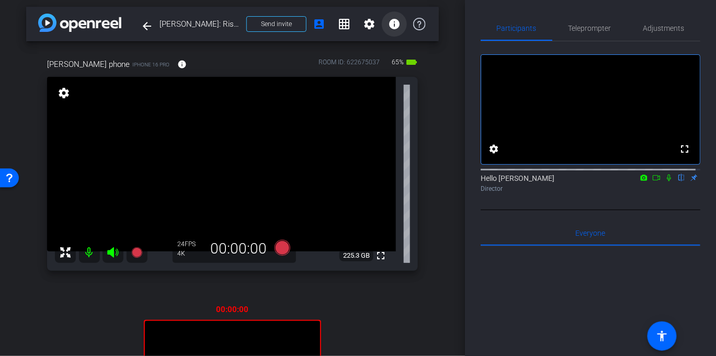
click at [366, 25] on mat-icon "settings" at bounding box center [369, 24] width 13 height 13
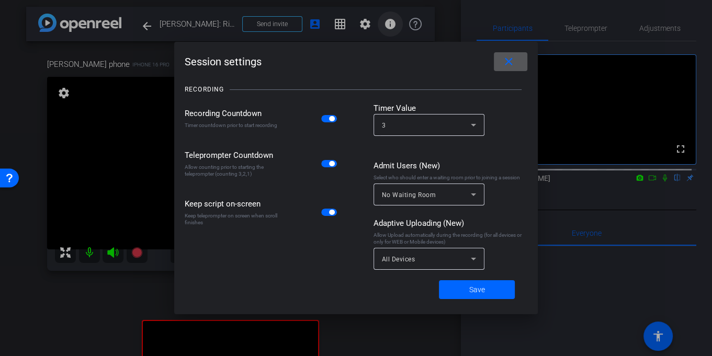
click at [366, 25] on div at bounding box center [356, 178] width 712 height 356
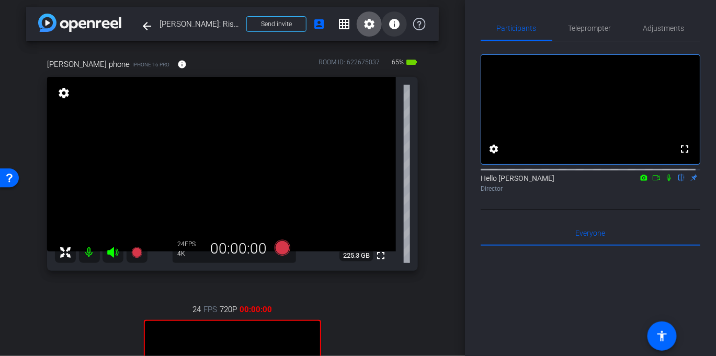
click at [295, 24] on span at bounding box center [276, 24] width 59 height 25
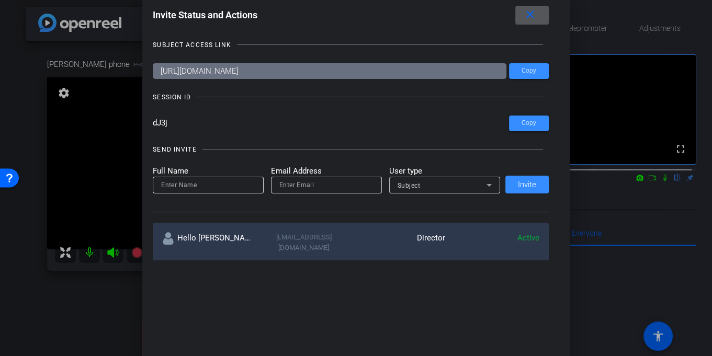
click at [521, 13] on span at bounding box center [531, 15] width 33 height 25
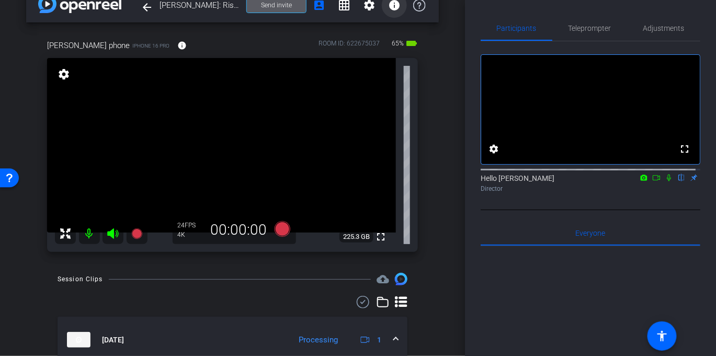
scroll to position [0, 0]
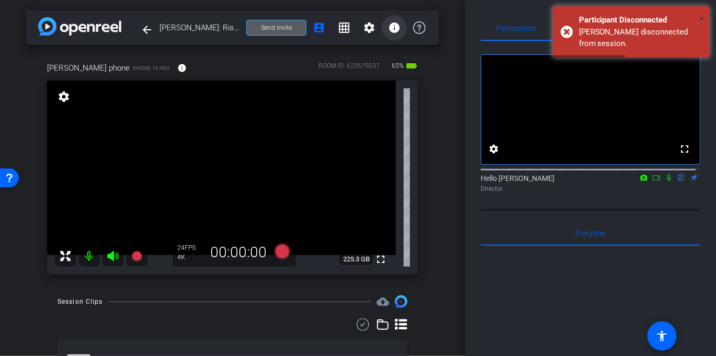
click at [700, 18] on span "×" at bounding box center [702, 19] width 6 height 13
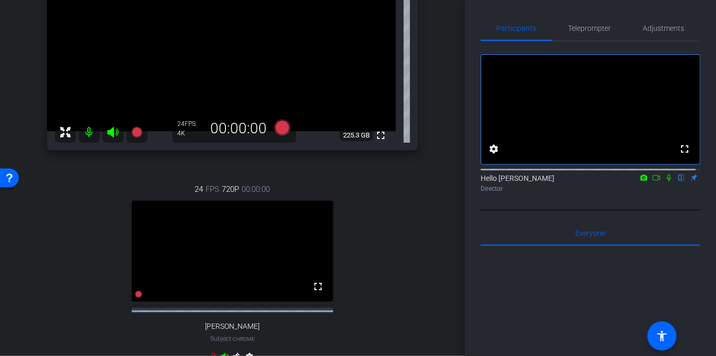
scroll to position [130, 0]
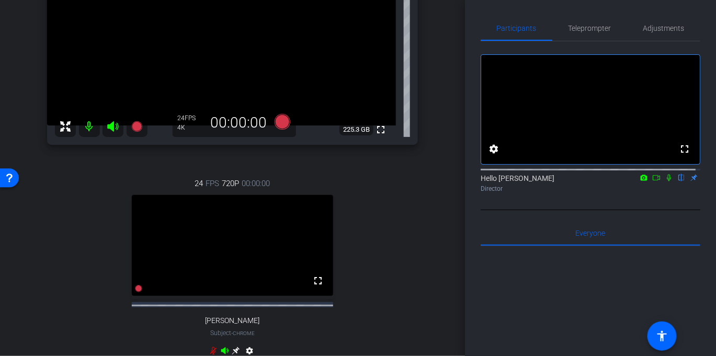
click at [225, 178] on span "720P" at bounding box center [230, 184] width 17 height 12
click at [637, 20] on div "Adjustments" at bounding box center [663, 28] width 73 height 25
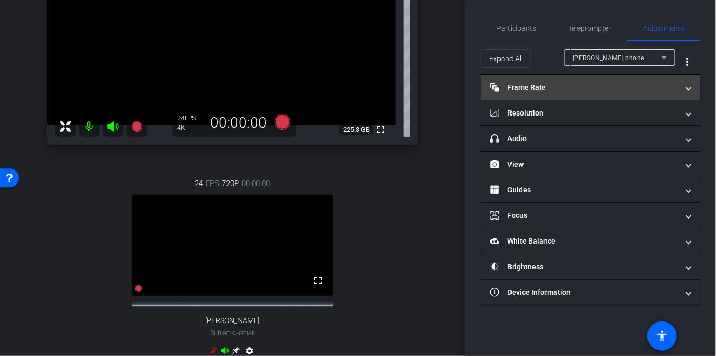
click at [564, 82] on mat-panel-title "Frame Rate Frame Rate" at bounding box center [584, 87] width 188 height 11
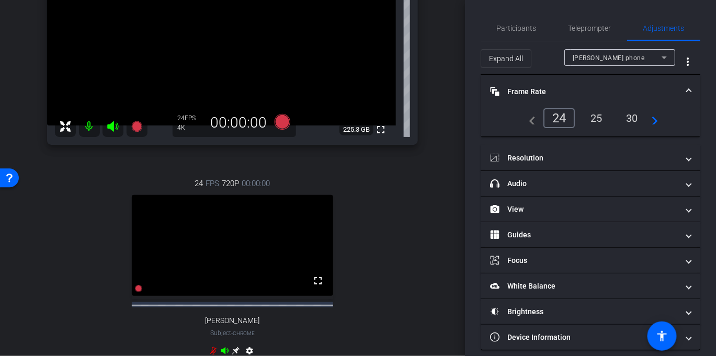
click at [588, 121] on div "25" at bounding box center [596, 118] width 28 height 18
click at [622, 118] on div "30" at bounding box center [632, 118] width 28 height 18
click at [588, 119] on div "25" at bounding box center [592, 118] width 28 height 18
click at [558, 117] on div "24" at bounding box center [557, 118] width 28 height 18
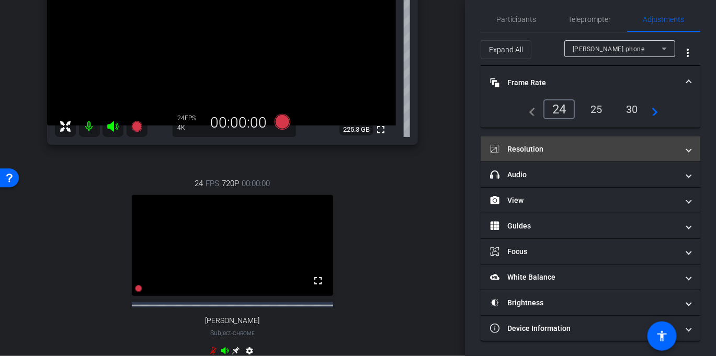
click at [544, 140] on mat-expansion-panel-header "Resolution" at bounding box center [590, 148] width 220 height 25
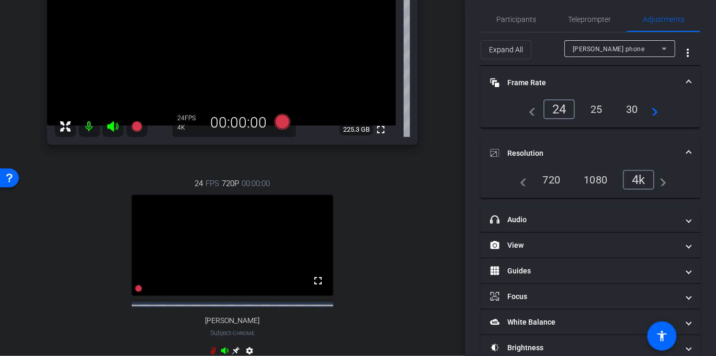
click at [575, 49] on span "jerry phone" at bounding box center [608, 48] width 72 height 7
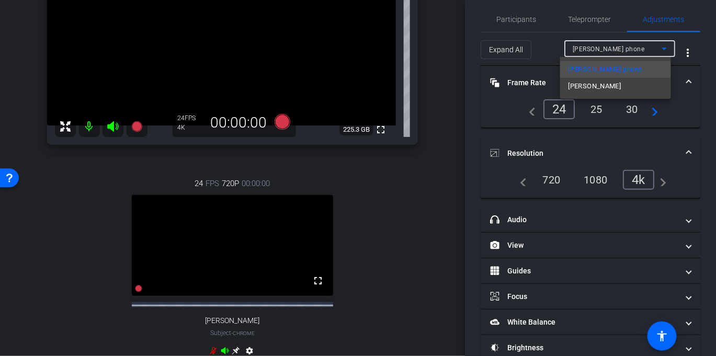
click at [586, 85] on mat-option "Jerry" at bounding box center [615, 86] width 111 height 17
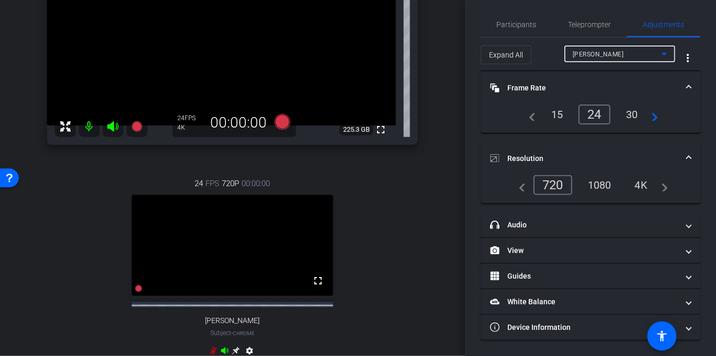
scroll to position [3, 0]
click at [604, 186] on div "1080" at bounding box center [599, 186] width 39 height 18
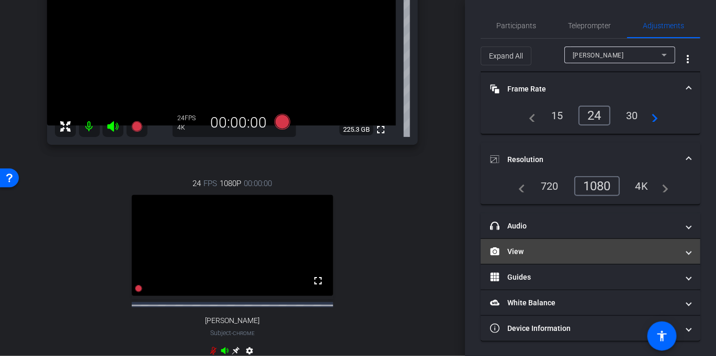
click at [540, 251] on mat-panel-title "View" at bounding box center [584, 251] width 188 height 11
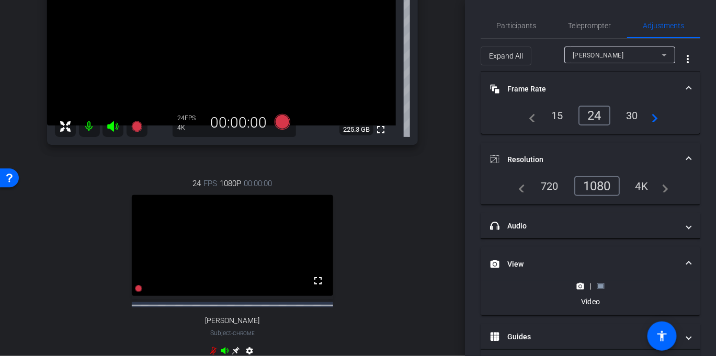
click at [599, 285] on rect at bounding box center [601, 286] width 6 height 4
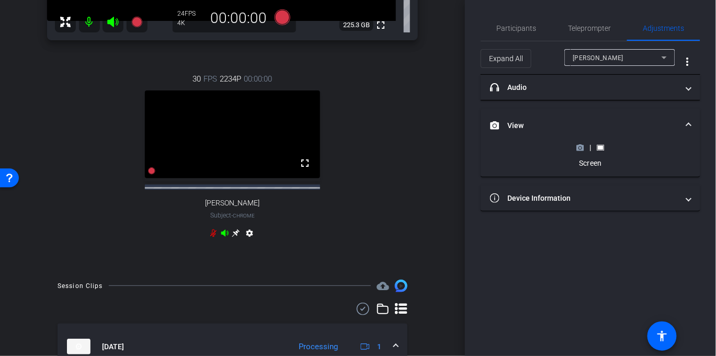
scroll to position [245, 0]
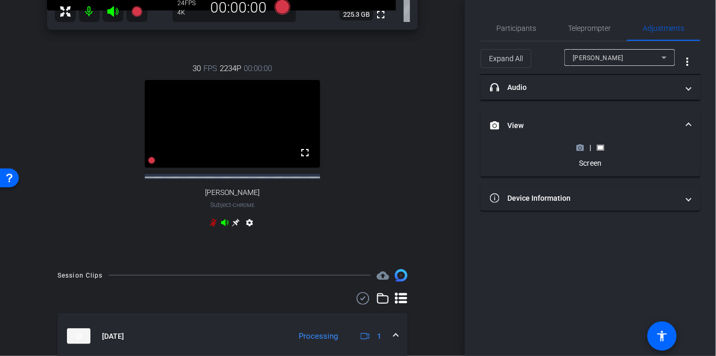
click at [221, 226] on icon at bounding box center [224, 222] width 7 height 7
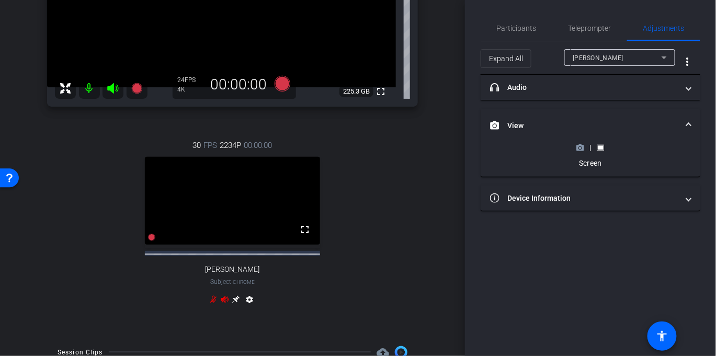
scroll to position [163, 0]
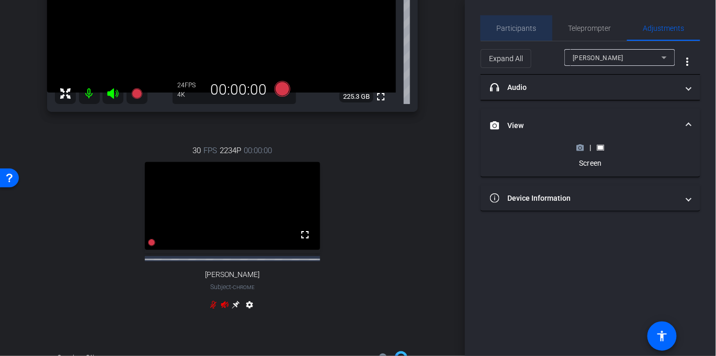
click at [530, 27] on span "Participants" at bounding box center [517, 28] width 40 height 7
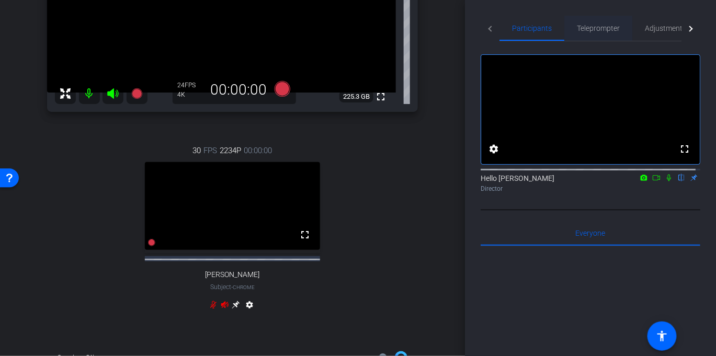
click at [591, 27] on span "Teleprompter" at bounding box center [598, 28] width 43 height 7
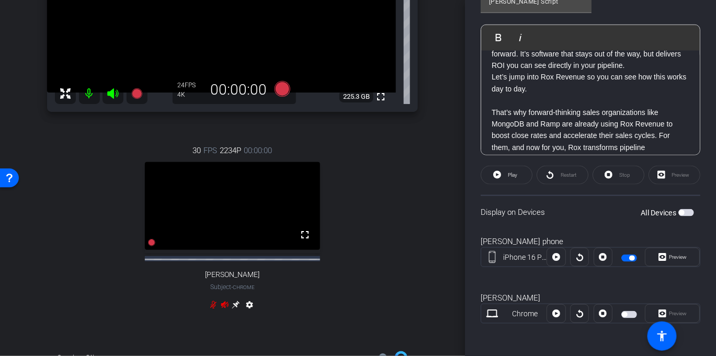
scroll to position [81, 0]
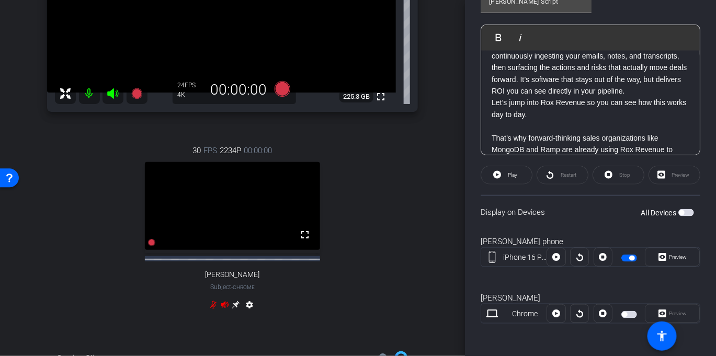
click at [530, 120] on p "Let’s jump into Rox Revenue so you can see how this works day to day." at bounding box center [590, 109] width 198 height 24
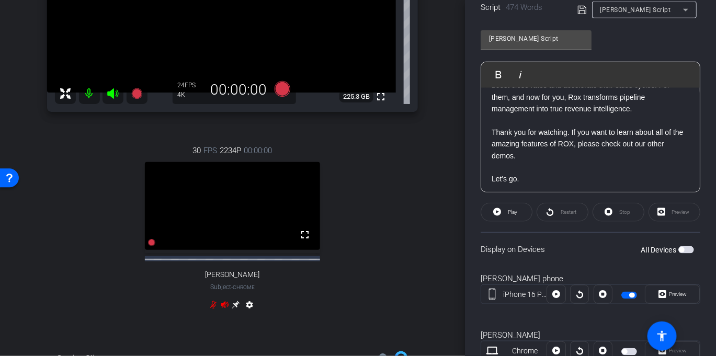
scroll to position [112, 0]
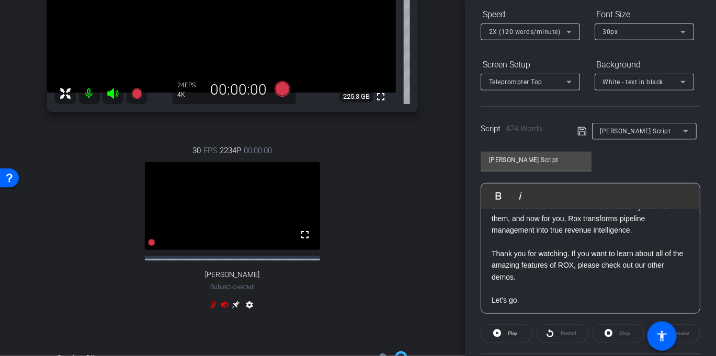
click at [577, 131] on icon at bounding box center [581, 131] width 9 height 13
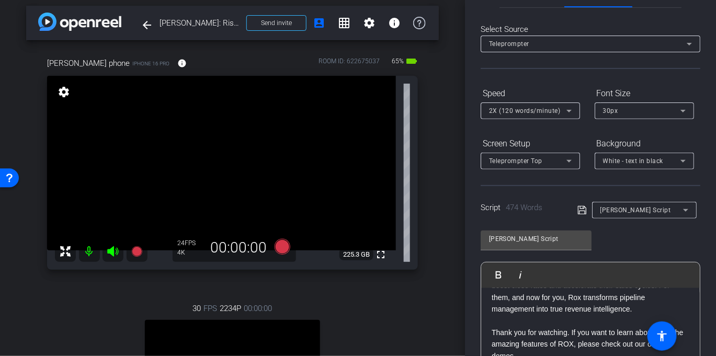
scroll to position [0, 0]
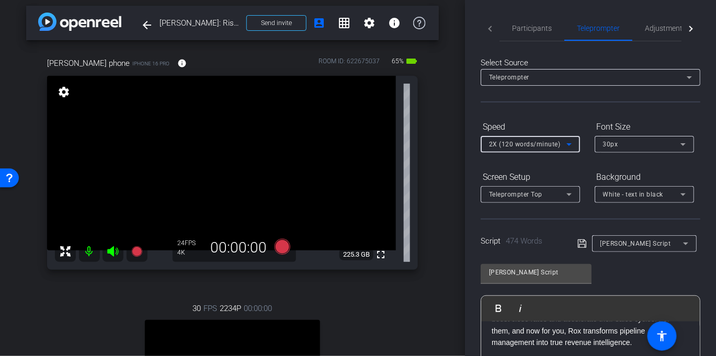
click at [512, 140] on div "2X (120 words/minute)" at bounding box center [527, 143] width 77 height 13
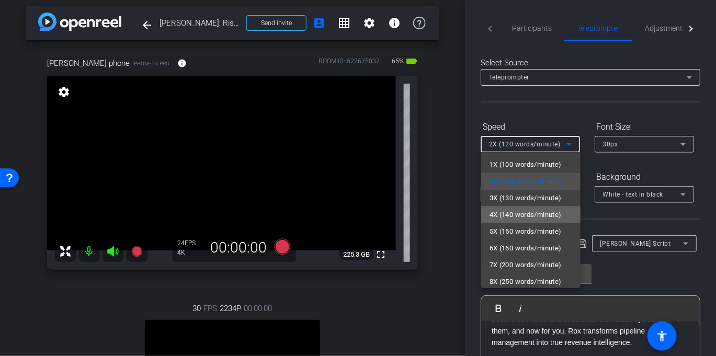
click at [532, 211] on span "4X (140 words/minute)" at bounding box center [525, 215] width 72 height 13
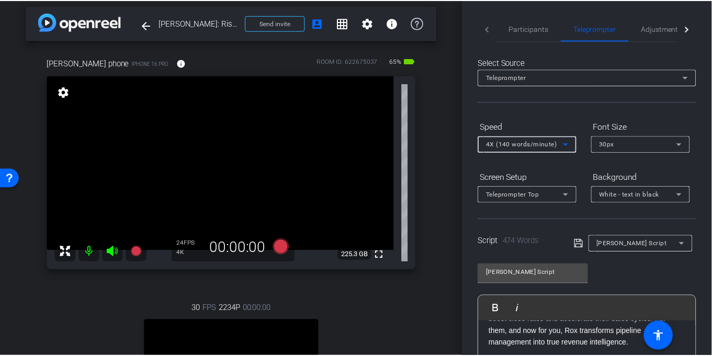
scroll to position [107, 0]
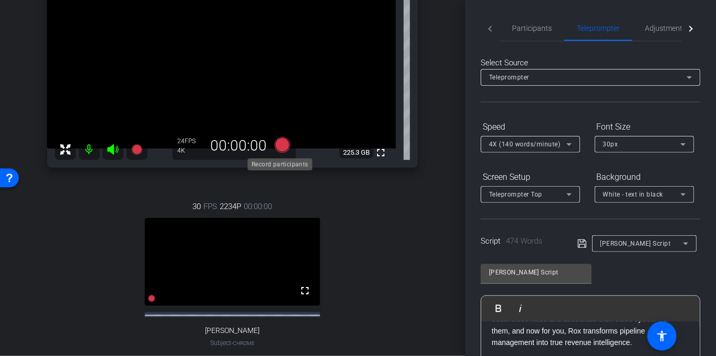
click at [281, 147] on icon at bounding box center [282, 145] width 16 height 16
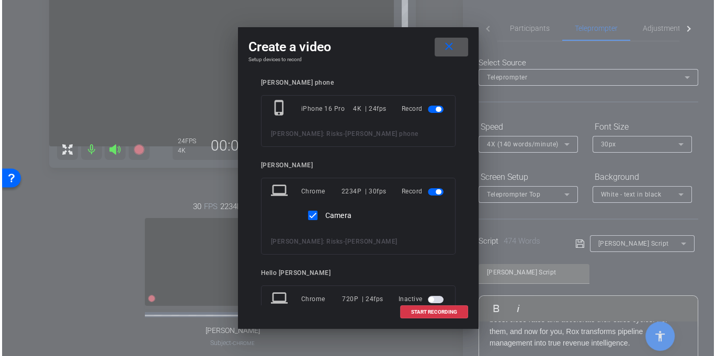
scroll to position [22, 0]
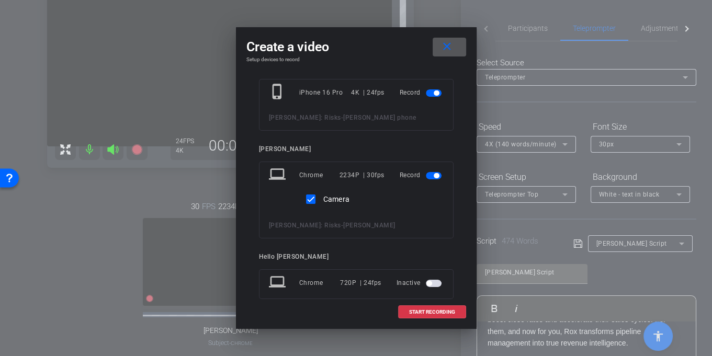
click at [366, 198] on div "Camera" at bounding box center [356, 197] width 175 height 25
click at [445, 44] on mat-icon "close" at bounding box center [446, 46] width 13 height 13
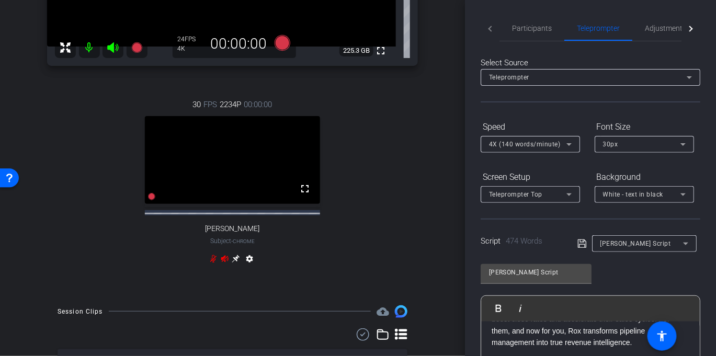
scroll to position [251, 0]
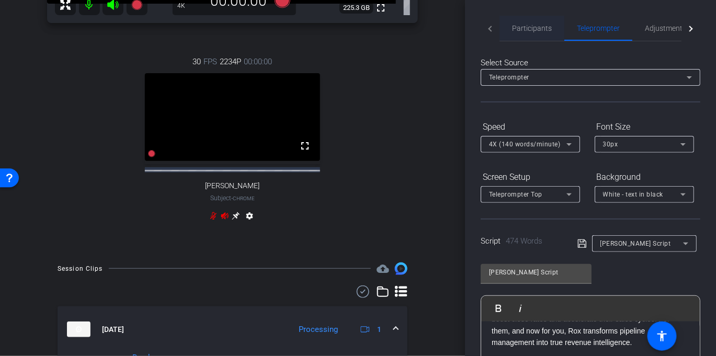
click at [539, 37] on span "Participants" at bounding box center [532, 28] width 40 height 25
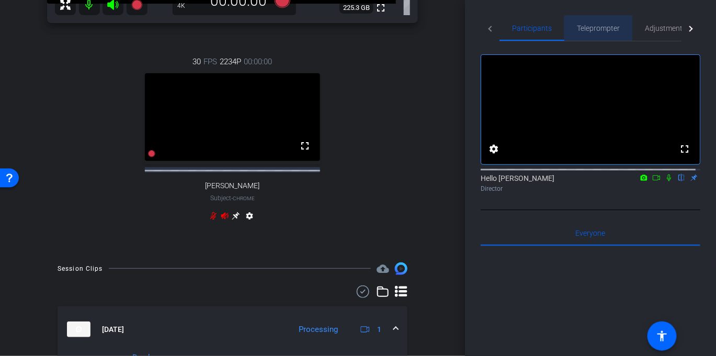
click at [615, 30] on span "Teleprompter" at bounding box center [598, 28] width 43 height 7
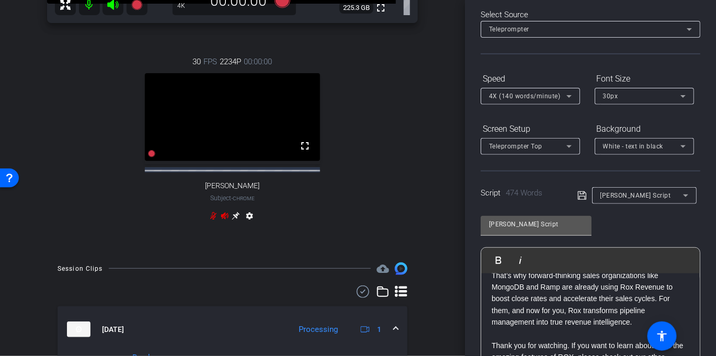
scroll to position [0, 0]
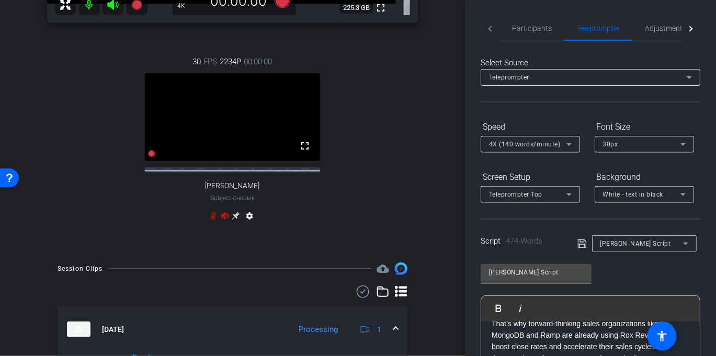
click at [244, 224] on mat-icon "settings" at bounding box center [249, 218] width 13 height 13
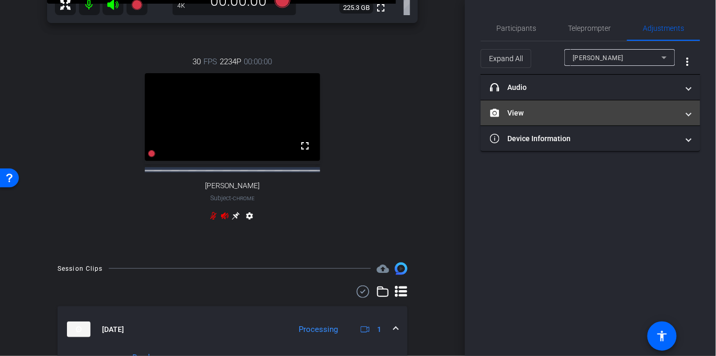
click at [592, 117] on mat-panel-title "View" at bounding box center [584, 113] width 188 height 11
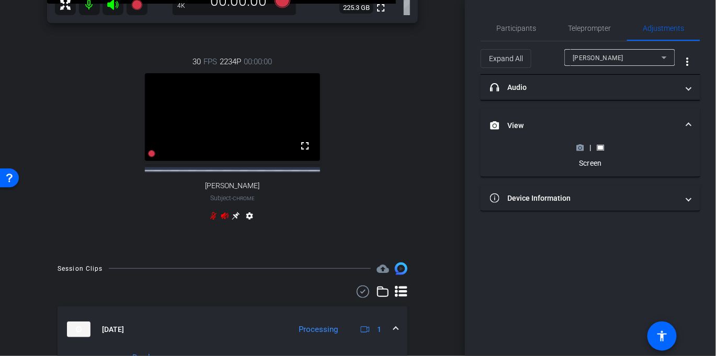
click at [599, 148] on rect at bounding box center [601, 147] width 6 height 4
click at [596, 164] on div "Screen" at bounding box center [590, 163] width 38 height 10
click at [605, 148] on div "|" at bounding box center [590, 147] width 38 height 10
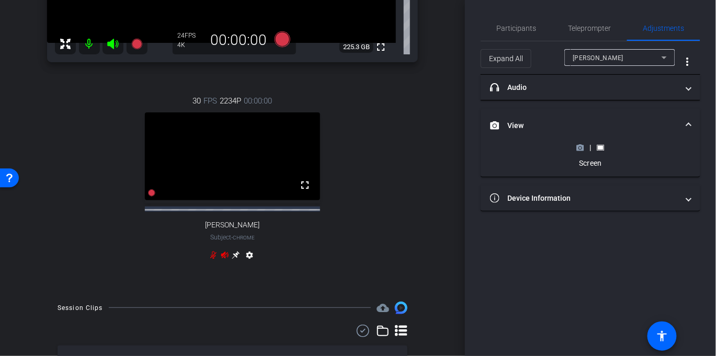
scroll to position [207, 0]
